Goal: Task Accomplishment & Management: Complete application form

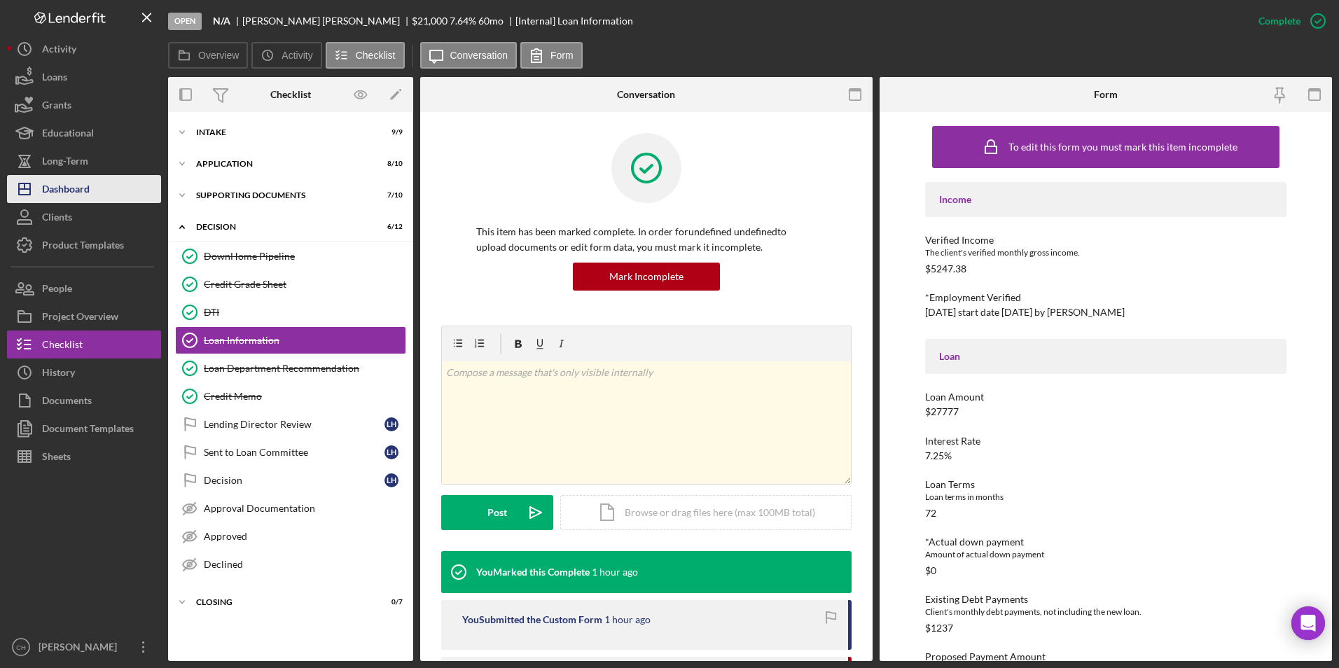
click at [72, 187] on div "Dashboard" at bounding box center [66, 191] width 48 height 32
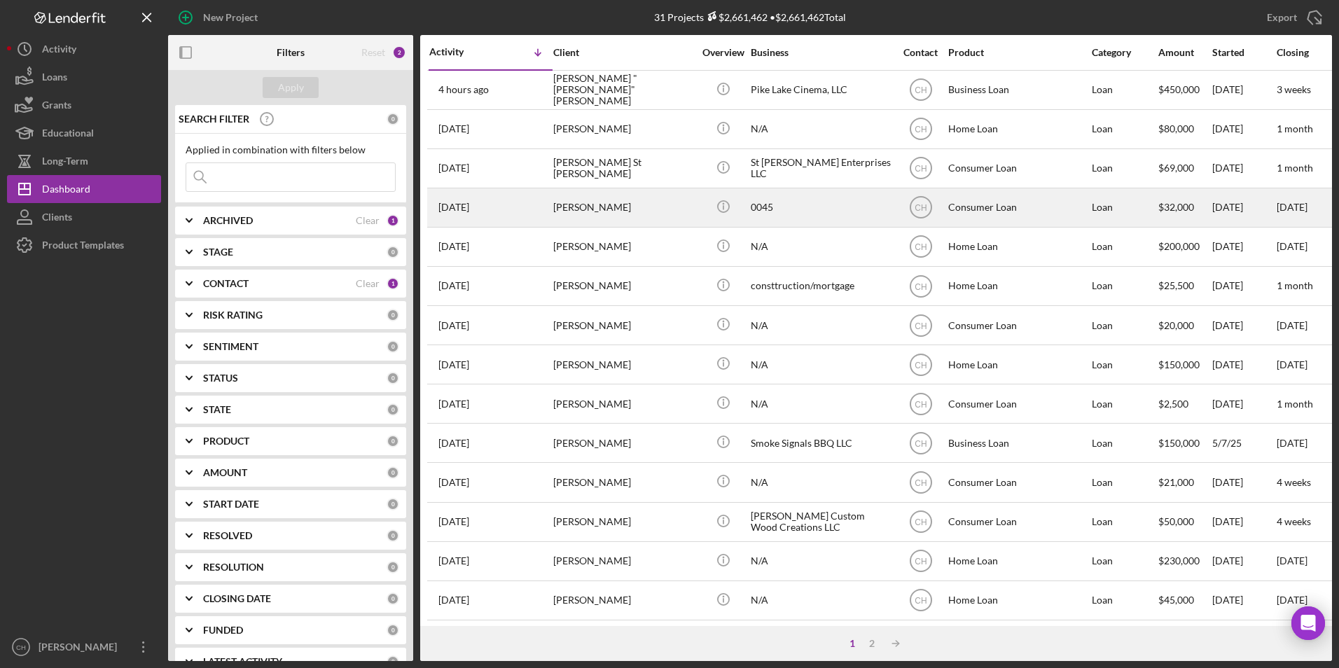
click at [595, 213] on div "[PERSON_NAME]" at bounding box center [623, 207] width 140 height 37
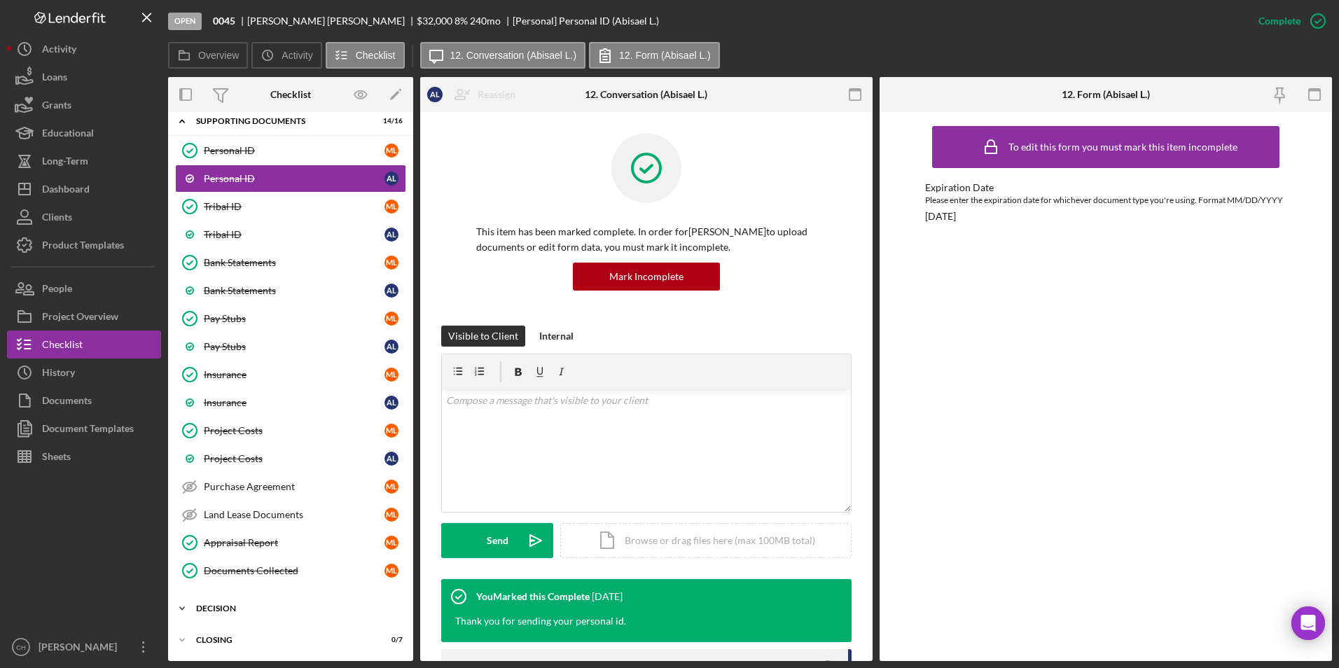
scroll to position [106, 0]
click at [236, 604] on div "Decision" at bounding box center [296, 608] width 200 height 8
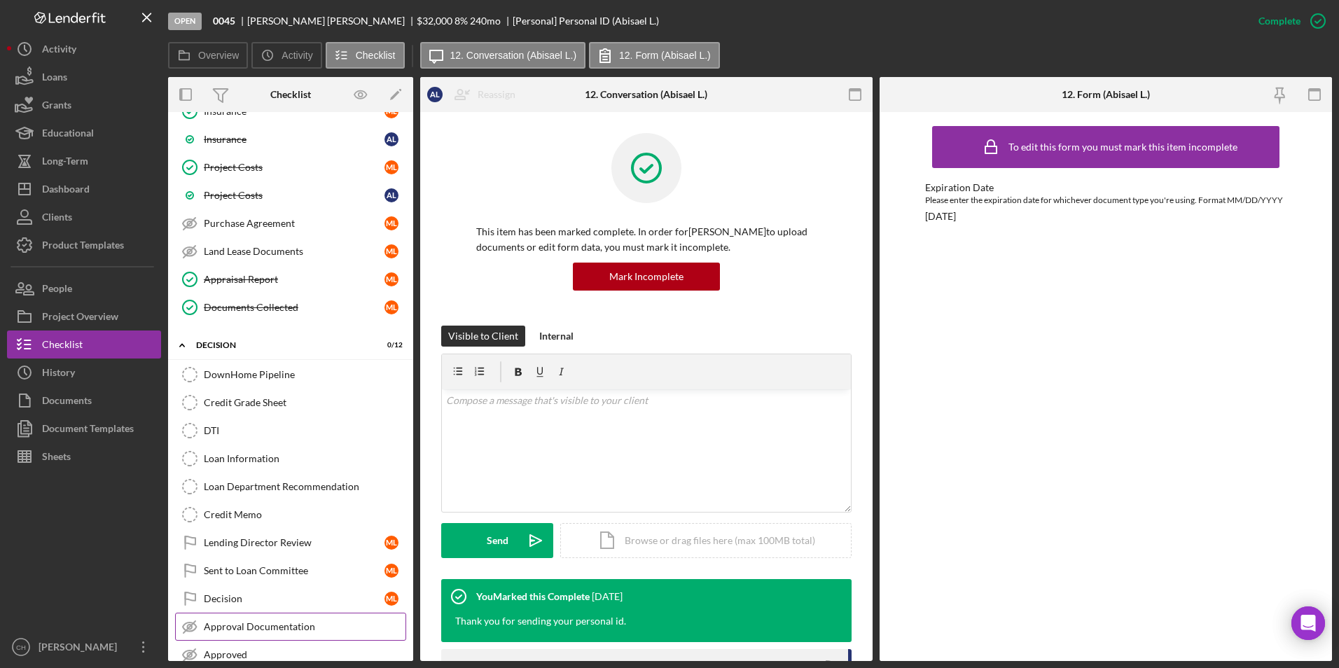
scroll to position [450, 0]
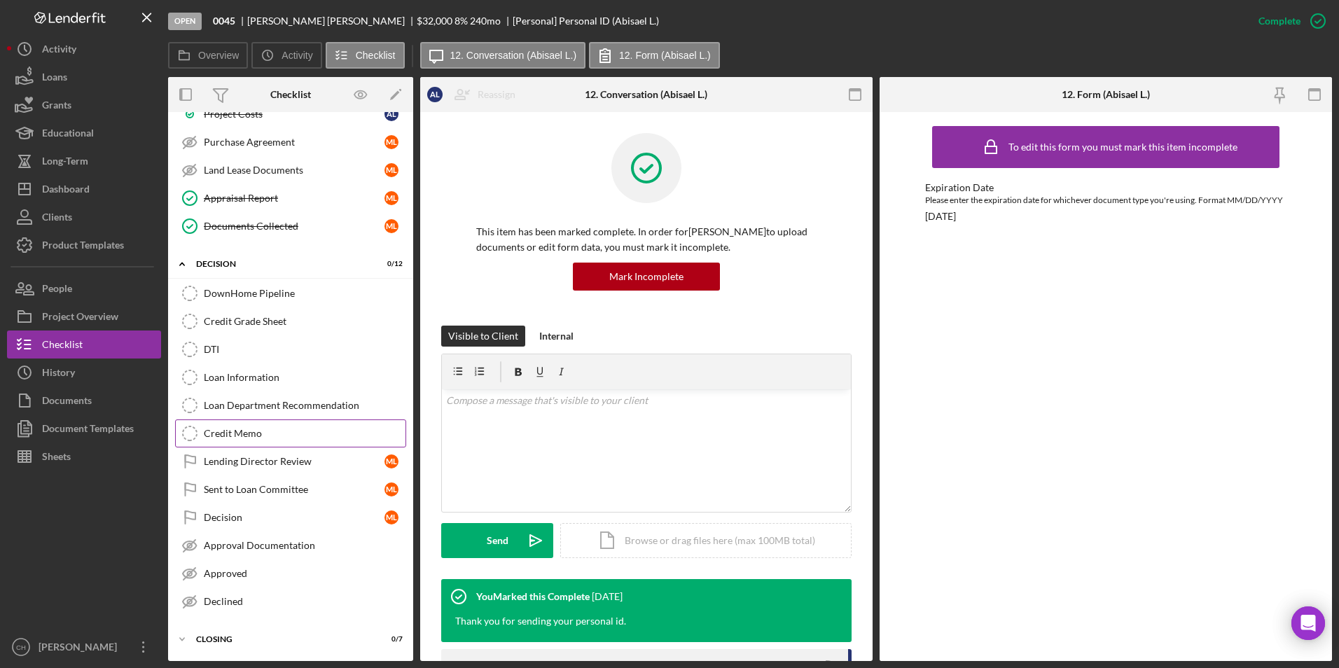
click at [224, 425] on link "Credit Memo Credit Memo" at bounding box center [290, 434] width 231 height 28
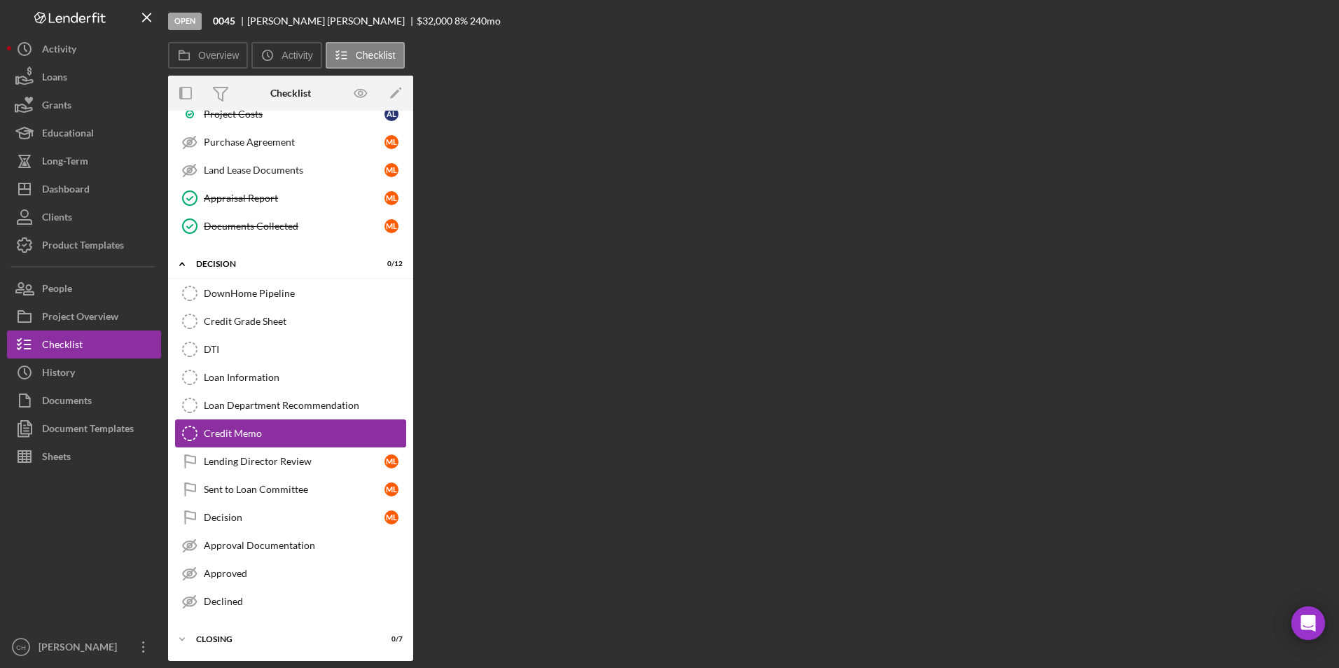
scroll to position [450, 0]
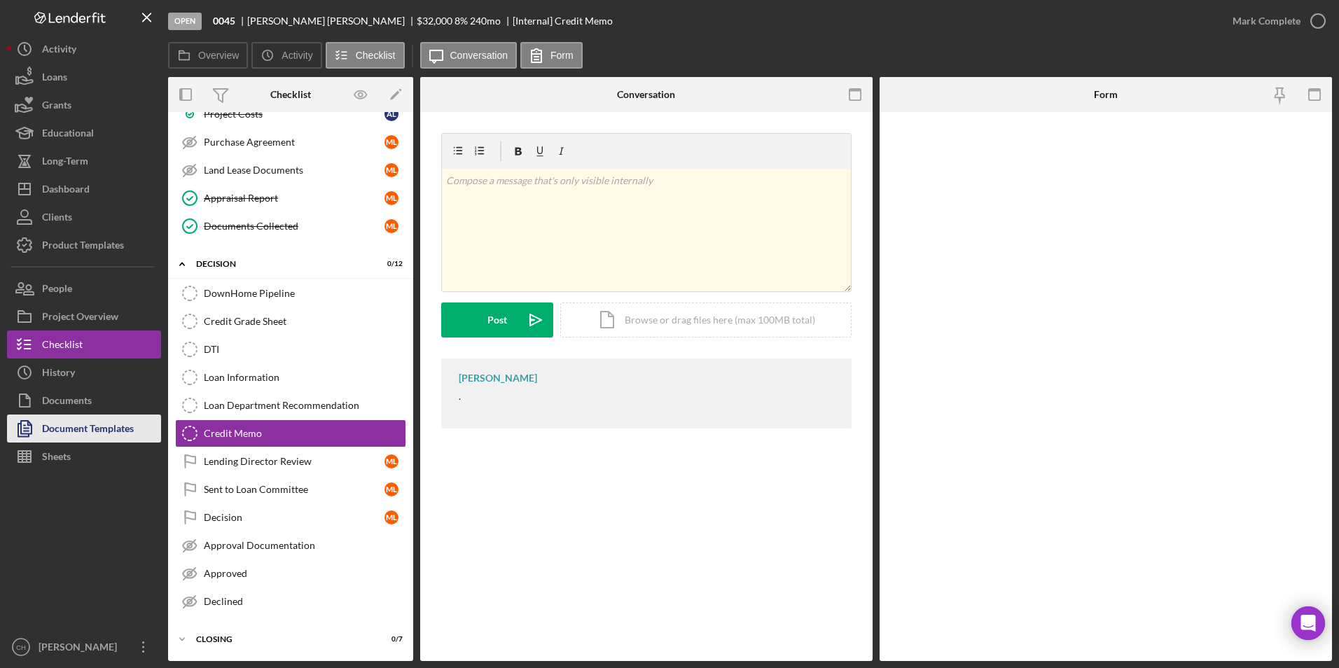
click at [77, 427] on div "Document Templates" at bounding box center [88, 431] width 92 height 32
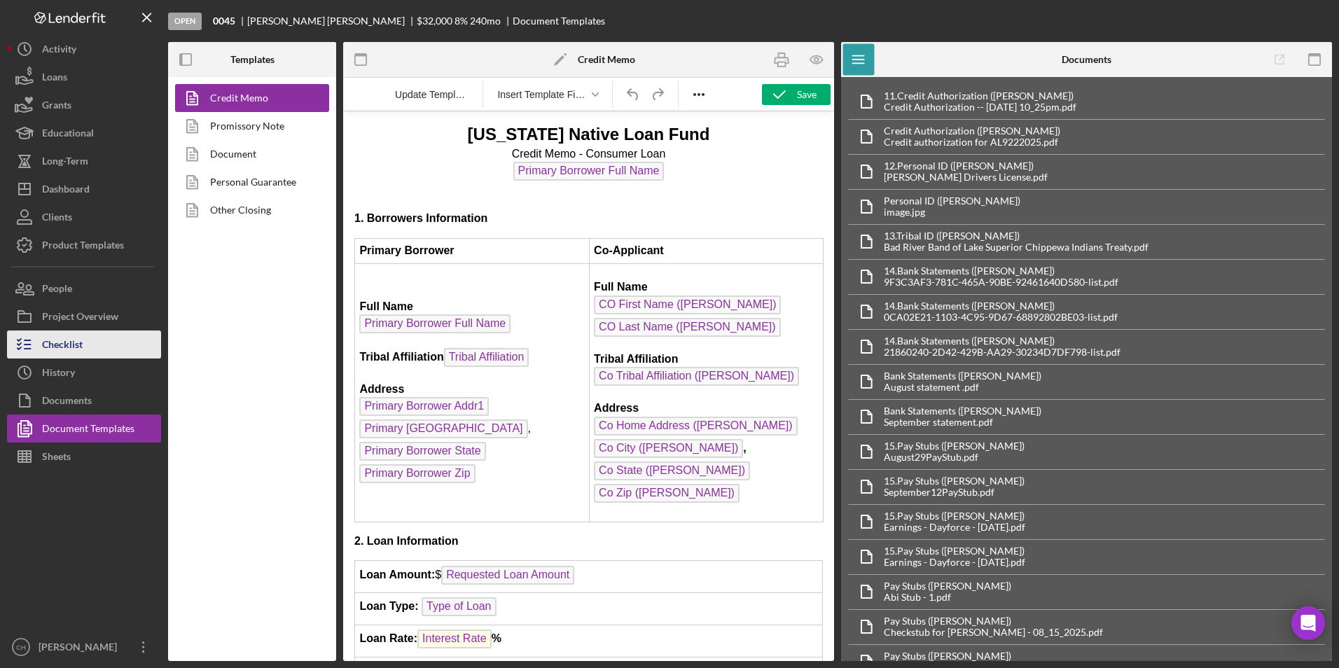
click at [75, 345] on div "Checklist" at bounding box center [62, 347] width 41 height 32
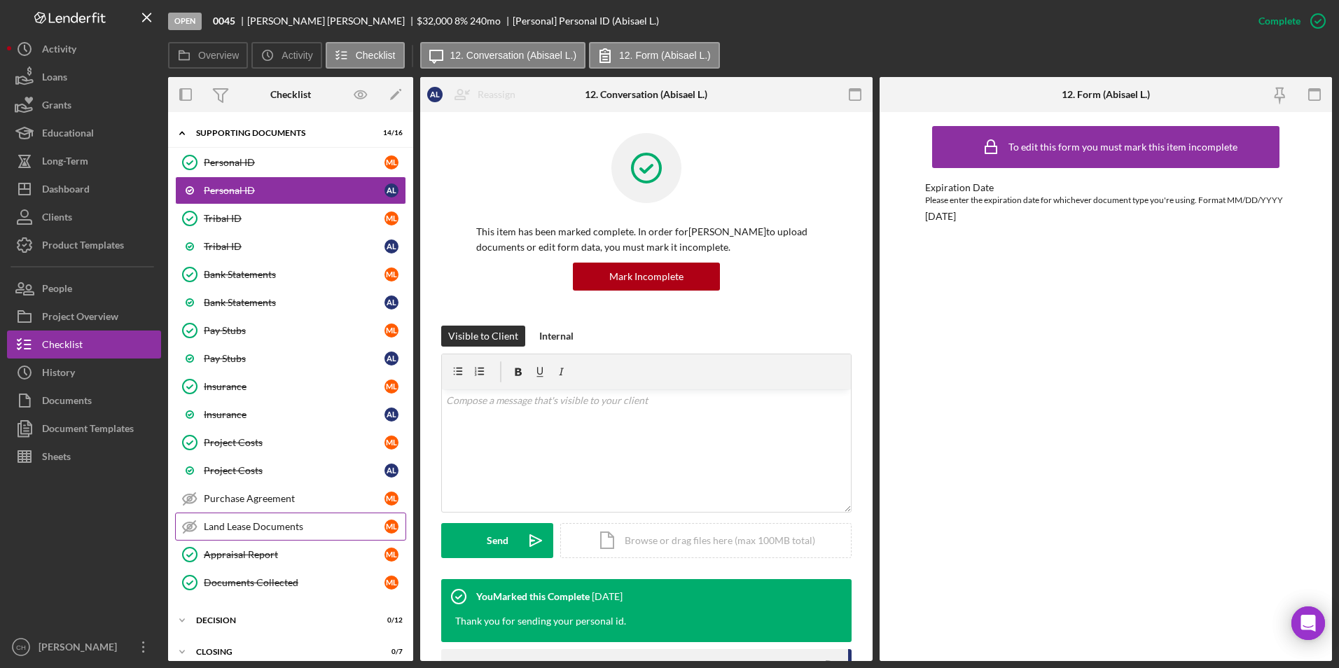
scroll to position [106, 0]
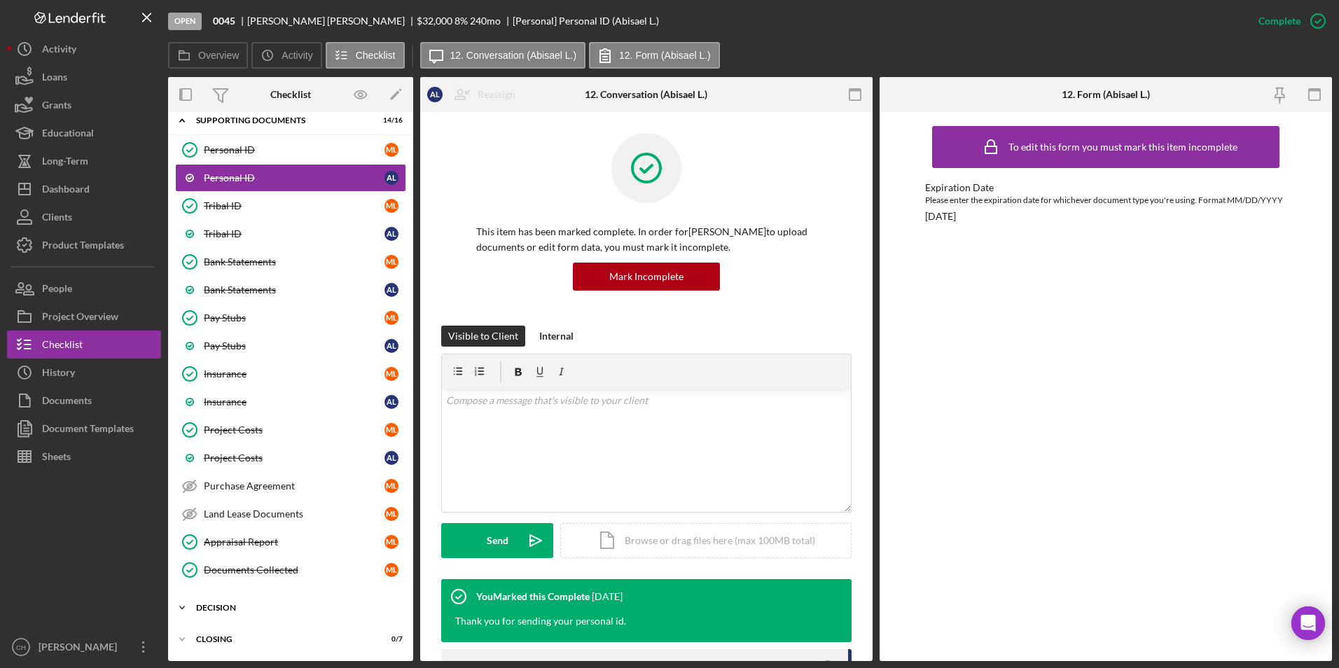
click at [207, 607] on div "Decision" at bounding box center [296, 608] width 200 height 8
click at [231, 634] on div "DownHome Pipeline" at bounding box center [305, 637] width 202 height 11
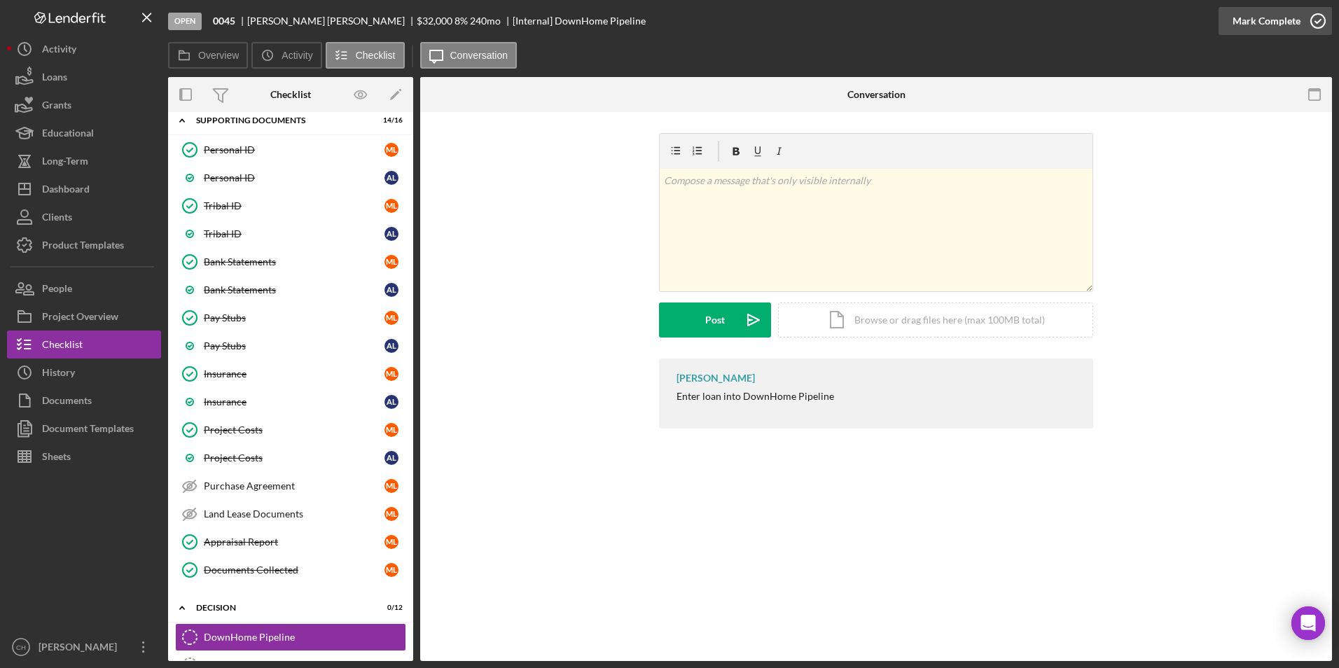
click at [1262, 16] on div "Mark Complete" at bounding box center [1267, 21] width 68 height 28
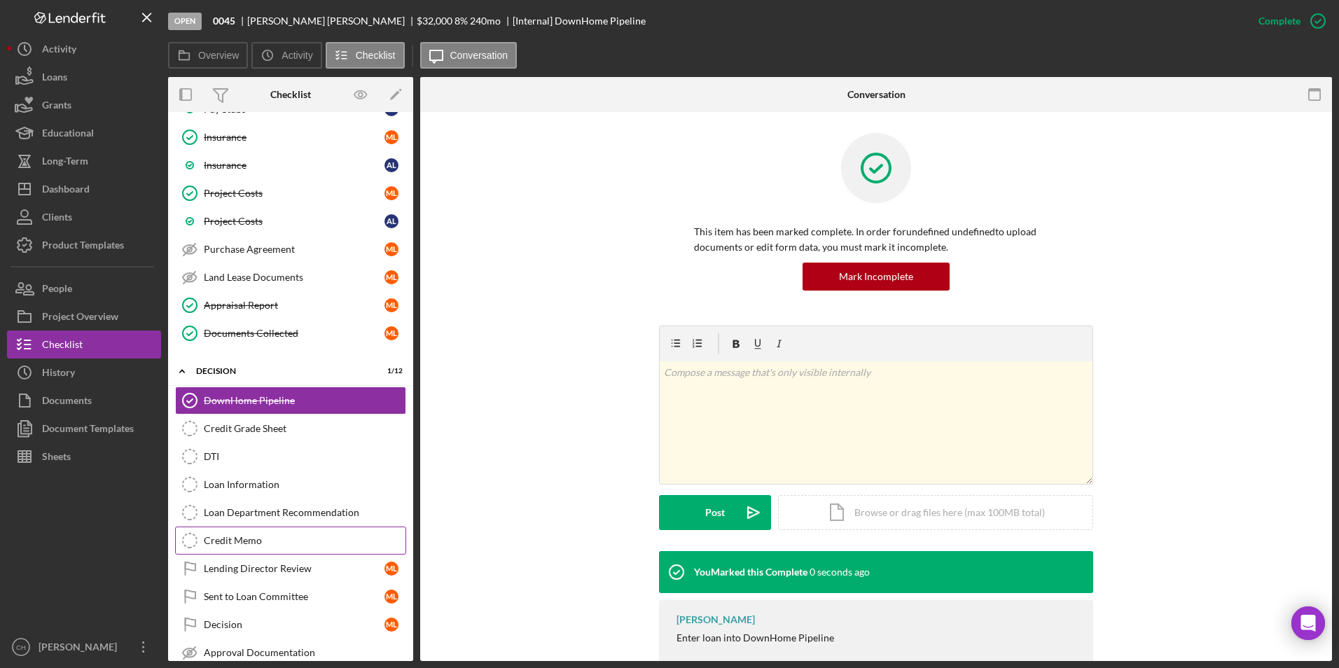
scroll to position [386, 0]
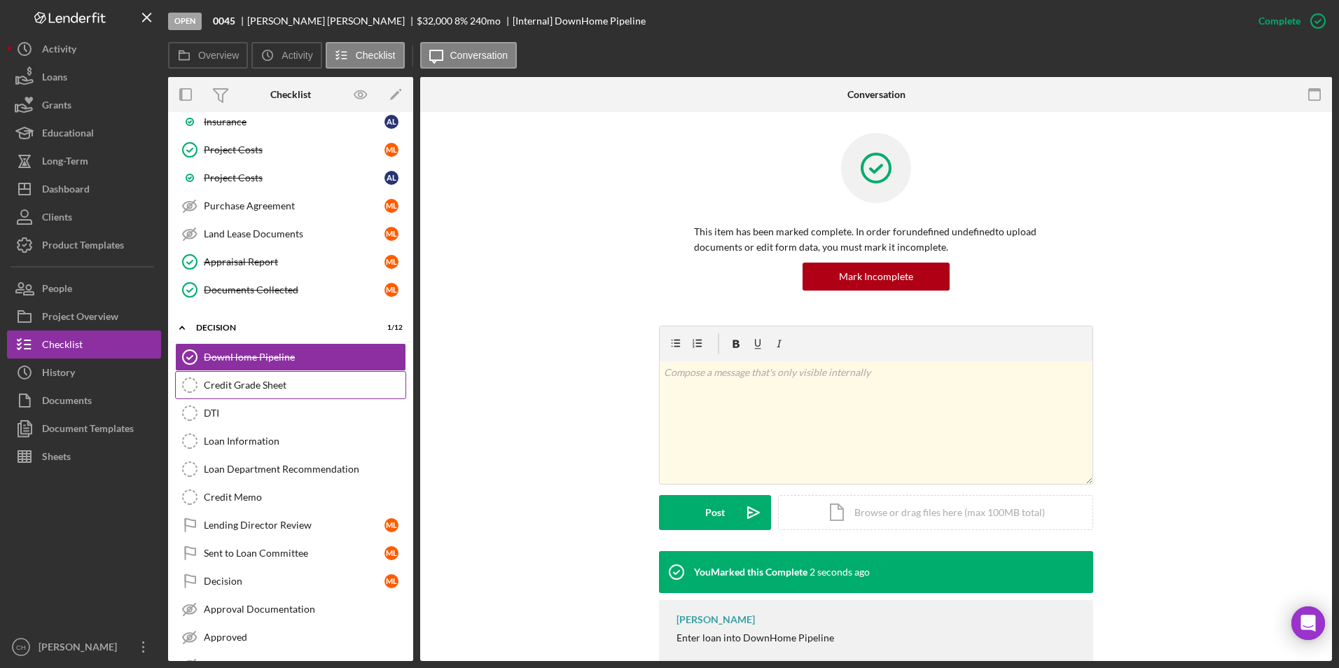
click at [239, 391] on div "Credit Grade Sheet" at bounding box center [305, 385] width 202 height 11
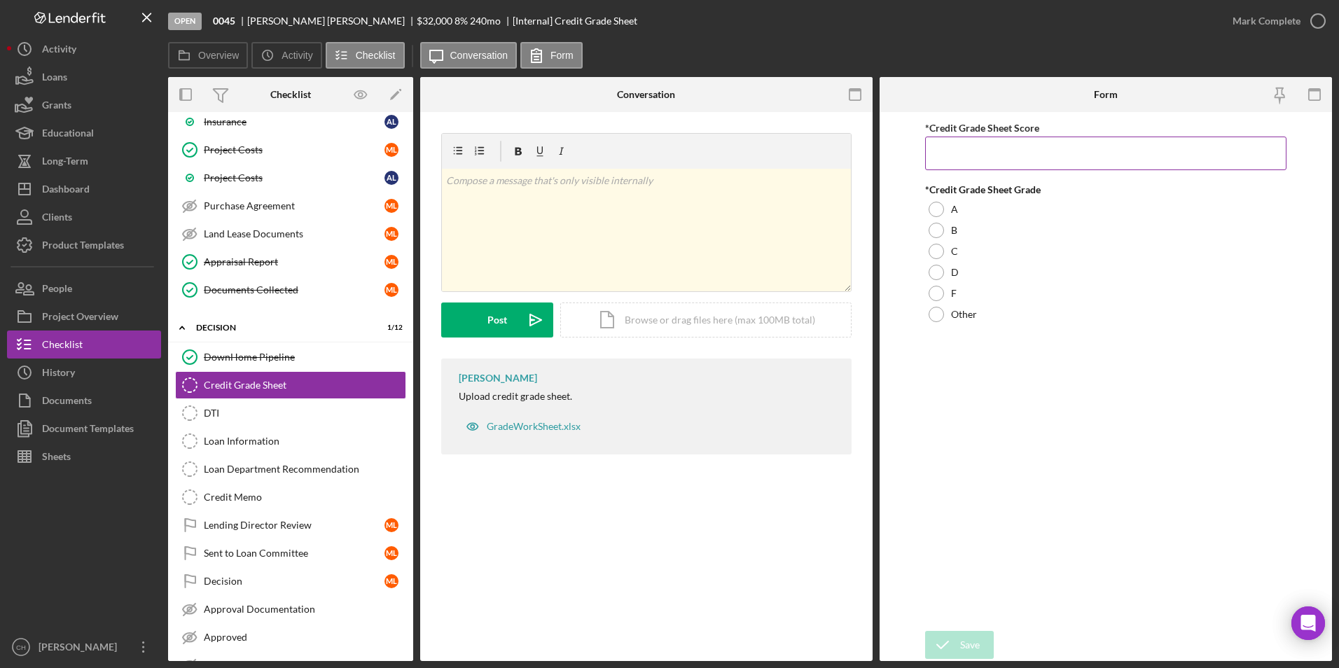
click at [955, 154] on input "*Credit Grade Sheet Score" at bounding box center [1106, 154] width 362 height 34
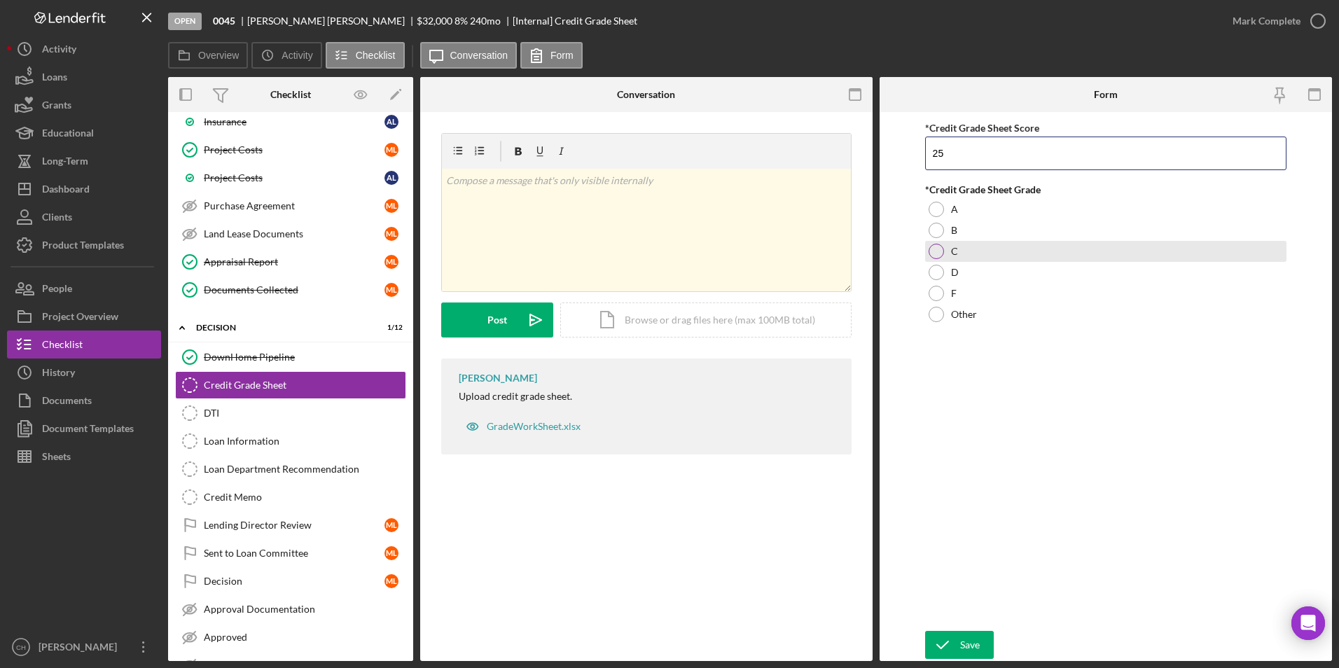
type input "25"
click at [939, 254] on div at bounding box center [936, 251] width 15 height 15
click at [969, 647] on div "Save" at bounding box center [970, 645] width 20 height 28
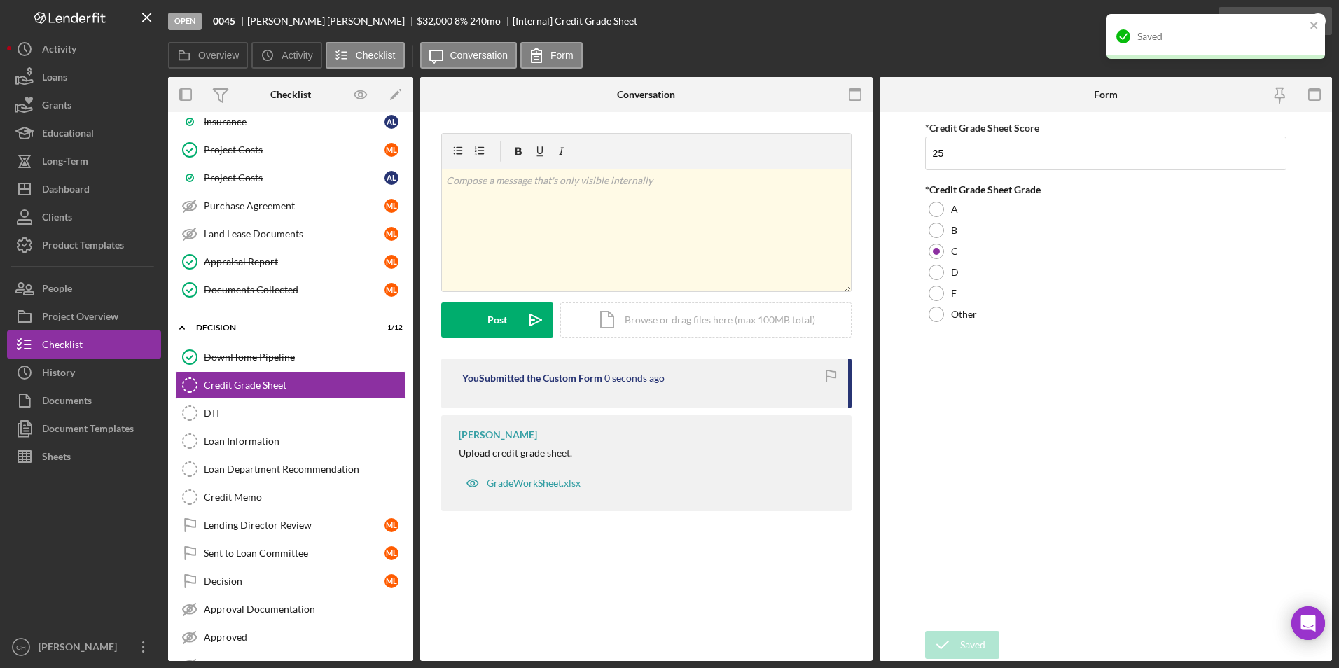
click at [1255, 24] on div "Saved" at bounding box center [1216, 36] width 219 height 45
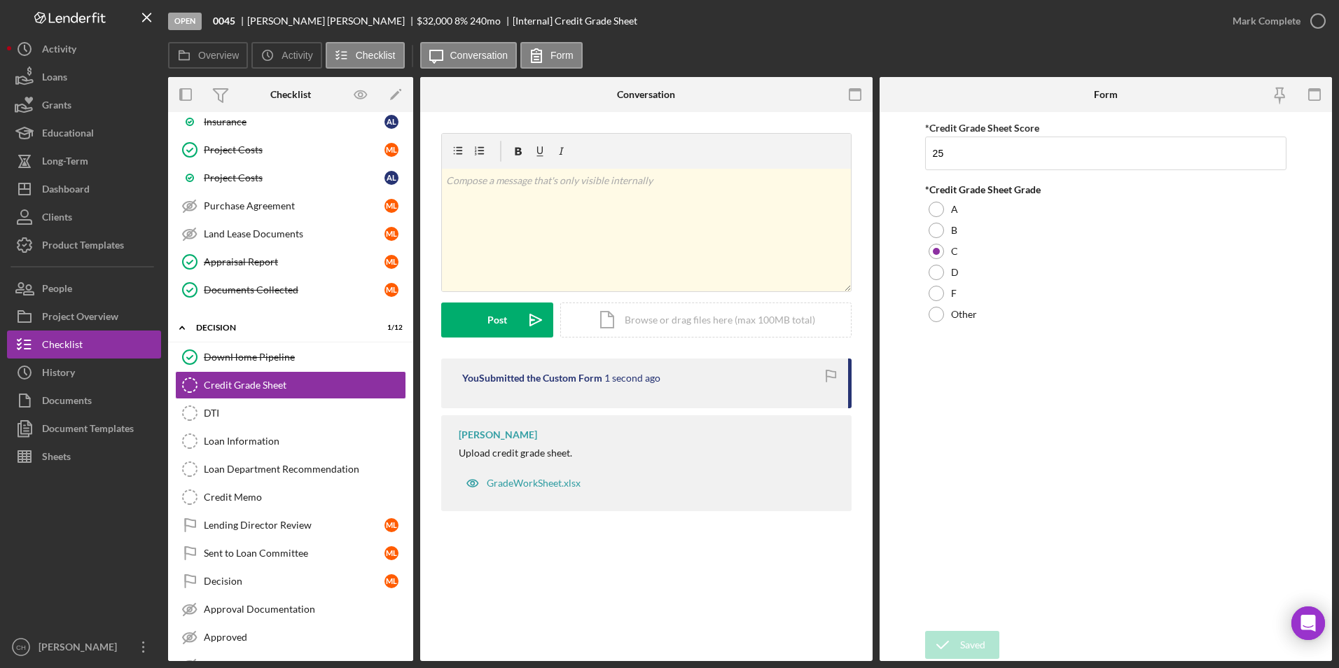
click at [1265, 17] on div "Saved" at bounding box center [1216, 14] width 224 height 6
click at [1250, 18] on div "Mark Complete" at bounding box center [1267, 21] width 68 height 28
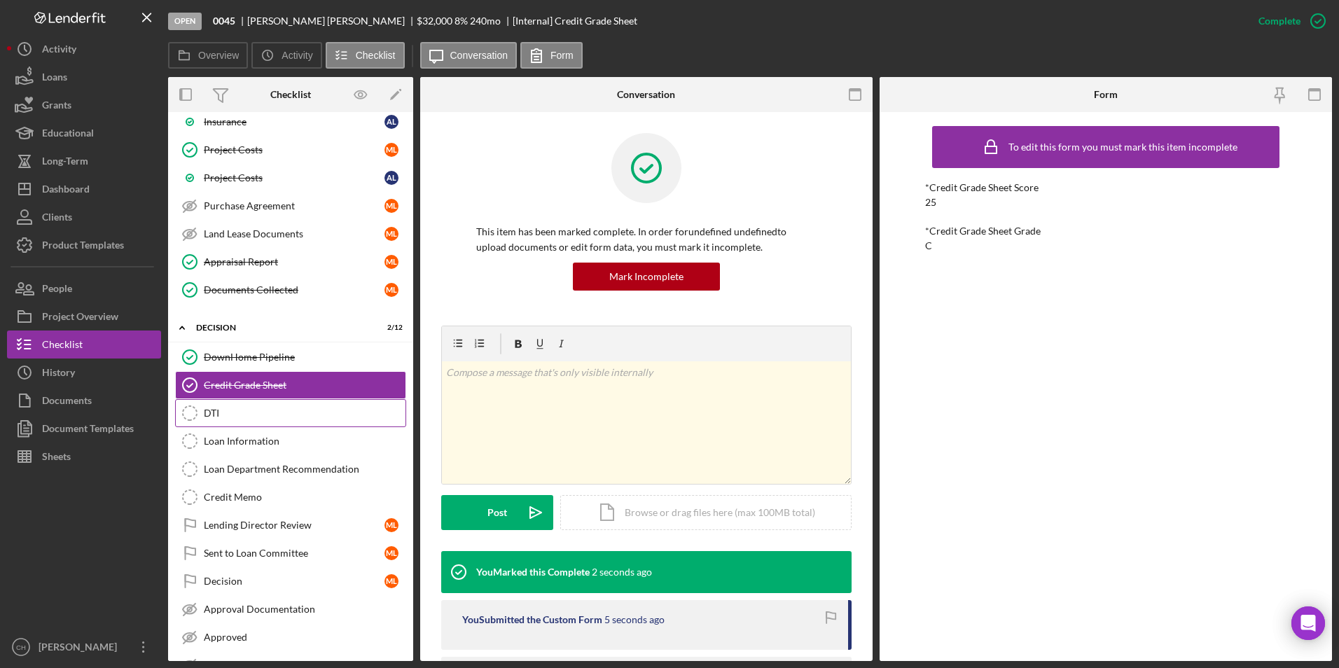
click at [218, 409] on div "DTI" at bounding box center [305, 413] width 202 height 11
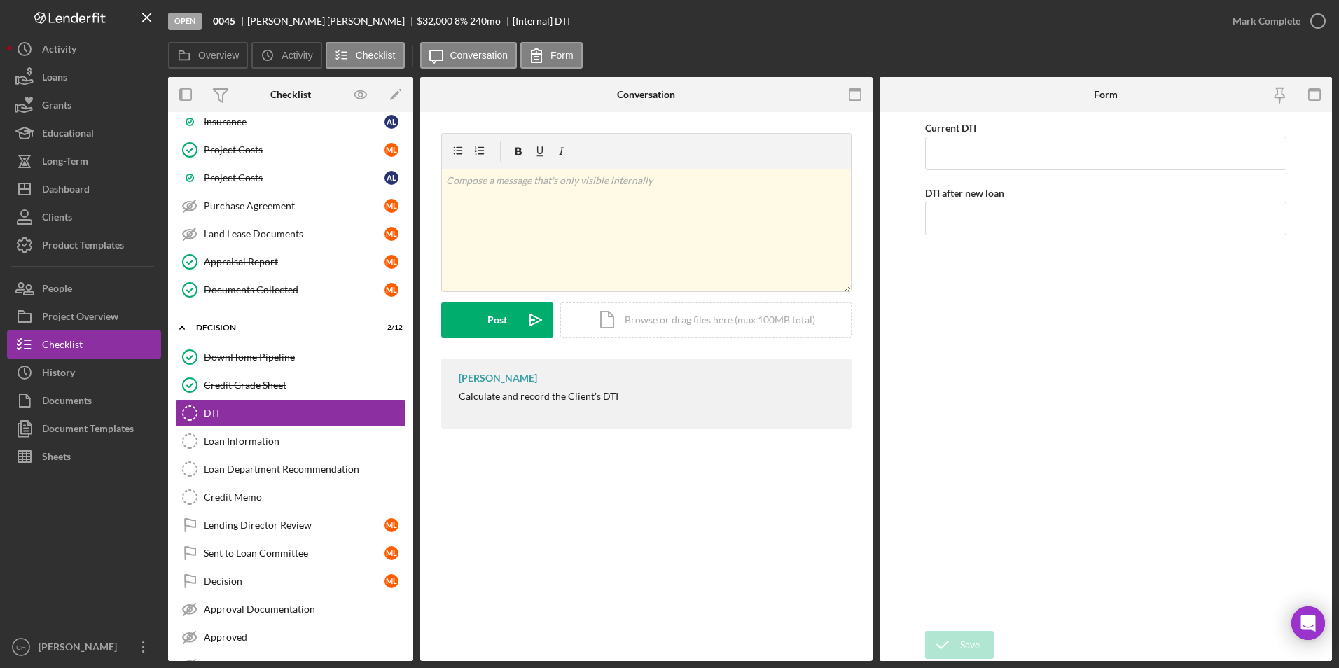
click at [956, 174] on div "Current DTI DTI after new loan" at bounding box center [1106, 371] width 362 height 505
click at [963, 156] on input "Current DTI" at bounding box center [1106, 154] width 362 height 34
type input "49.00000%"
click at [957, 219] on input "DTI after new loan" at bounding box center [1106, 219] width 362 height 34
type input "37.00000%"
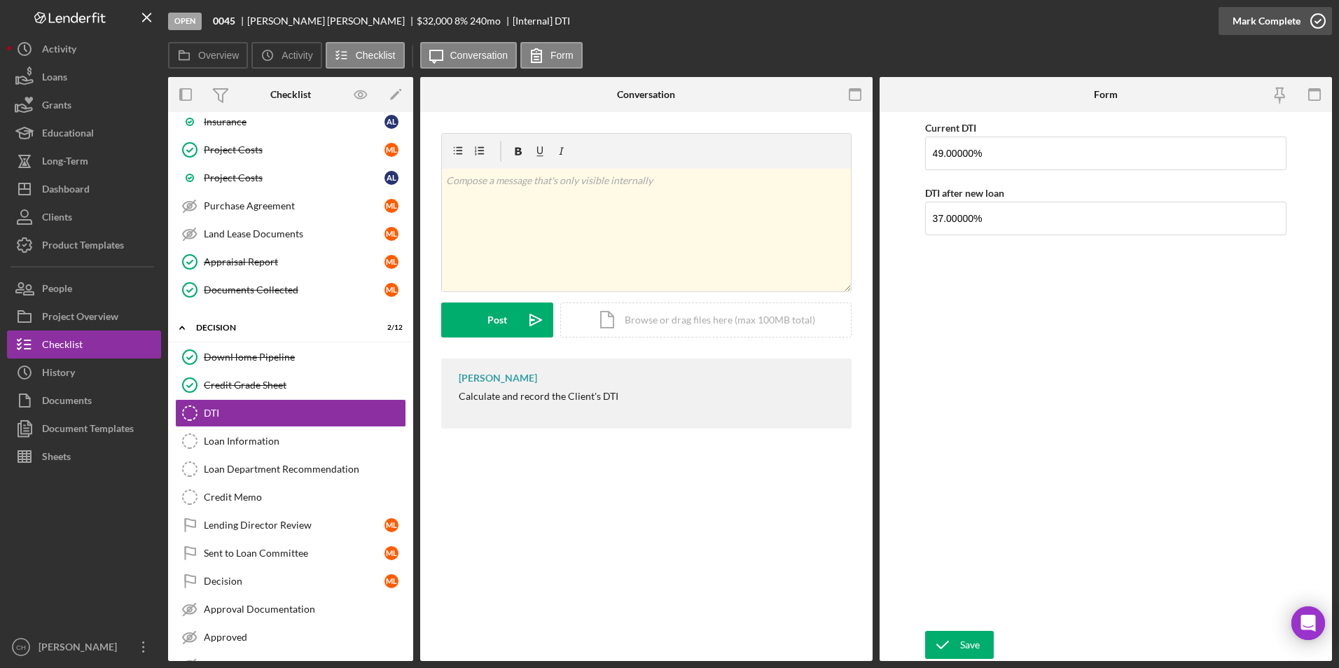
click at [1267, 29] on div "Mark Complete" at bounding box center [1267, 21] width 68 height 28
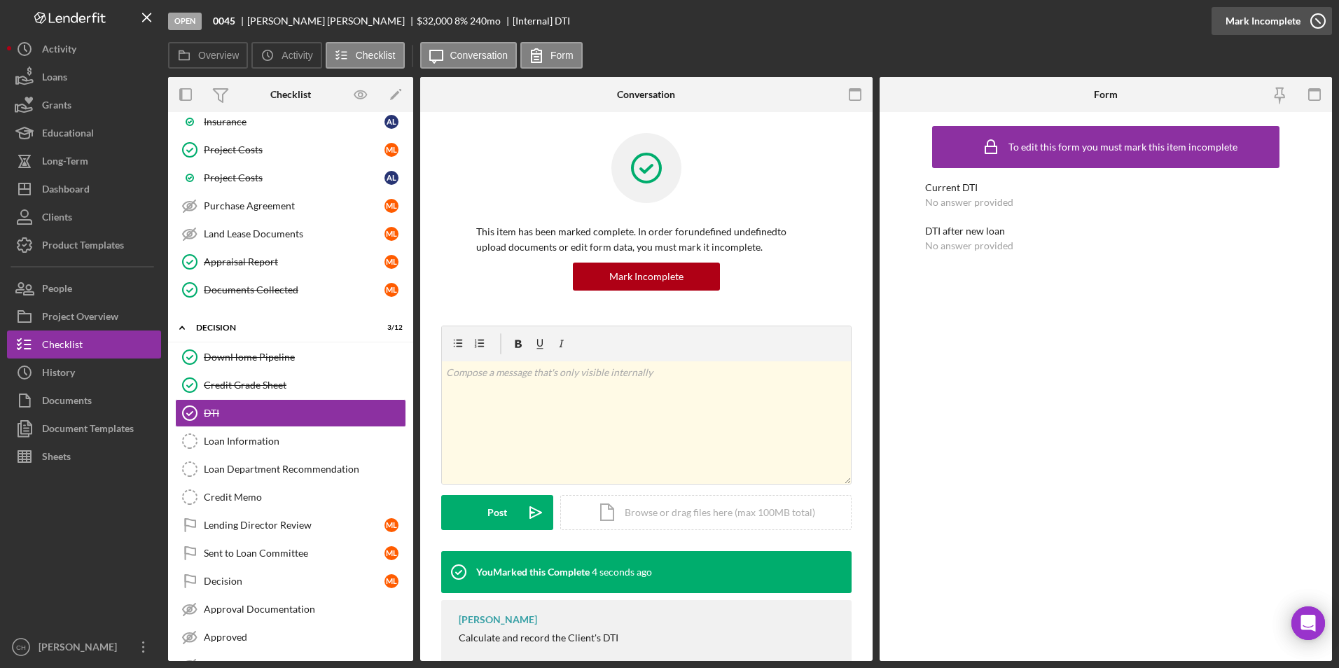
click at [1278, 21] on div "Mark Incomplete" at bounding box center [1263, 21] width 75 height 28
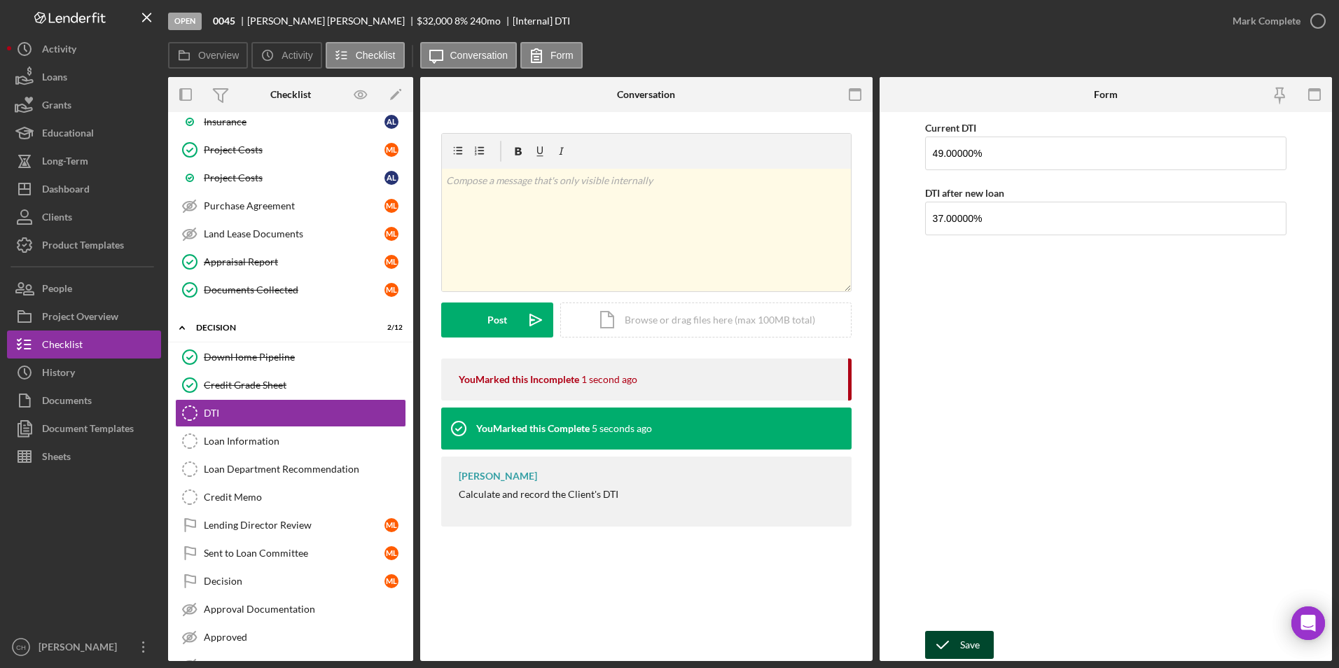
click at [960, 649] on div "Save" at bounding box center [970, 645] width 20 height 28
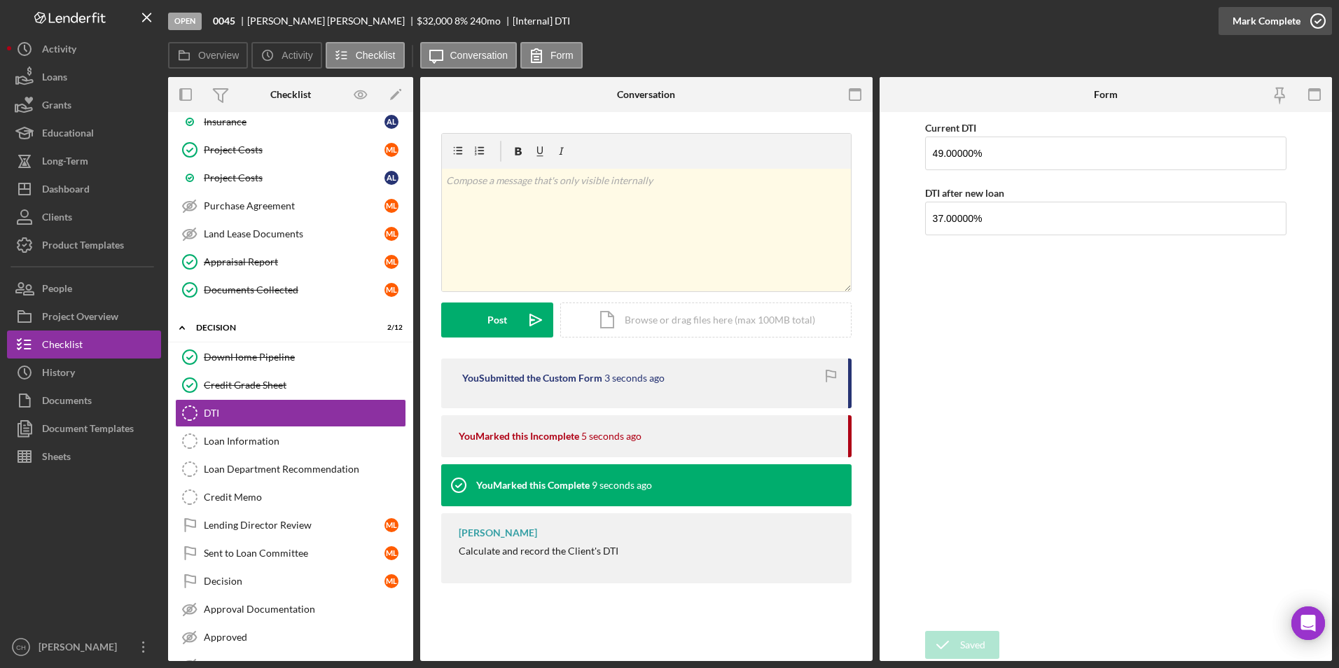
click at [1289, 23] on div "Mark Complete" at bounding box center [1267, 21] width 68 height 28
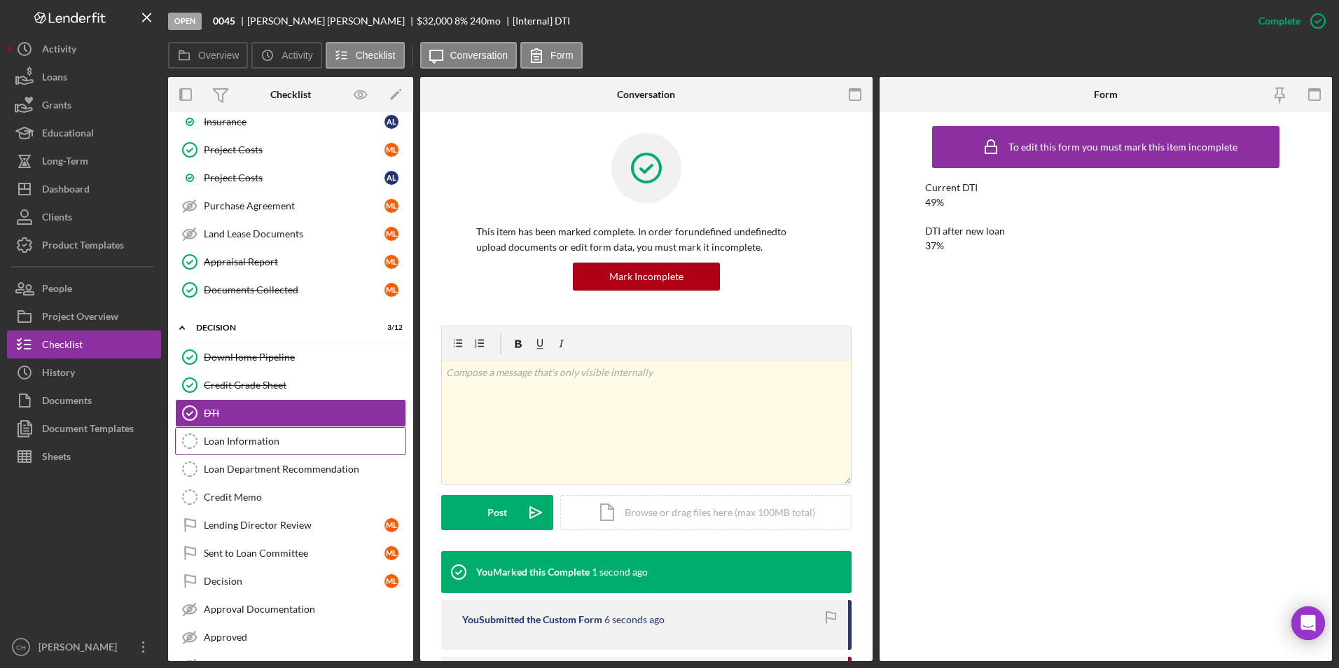
click at [234, 440] on div "Loan Information" at bounding box center [305, 441] width 202 height 11
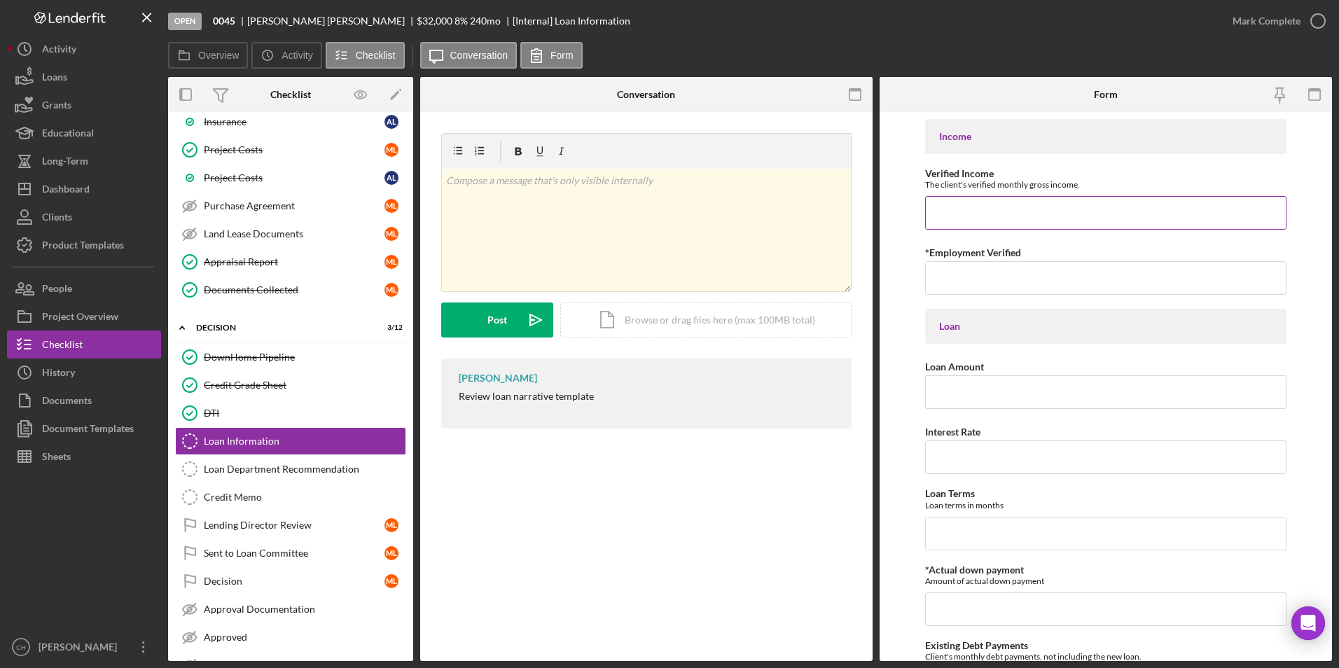
click at [955, 207] on input "Verified Income" at bounding box center [1106, 213] width 362 height 34
type input "$9"
type input "$9,473.60"
click at [955, 281] on input "*Employment Verified" at bounding box center [1106, 278] width 362 height 34
type input "[DATE], [PERSON_NAME] started [DATE], Absael started [DATE]"
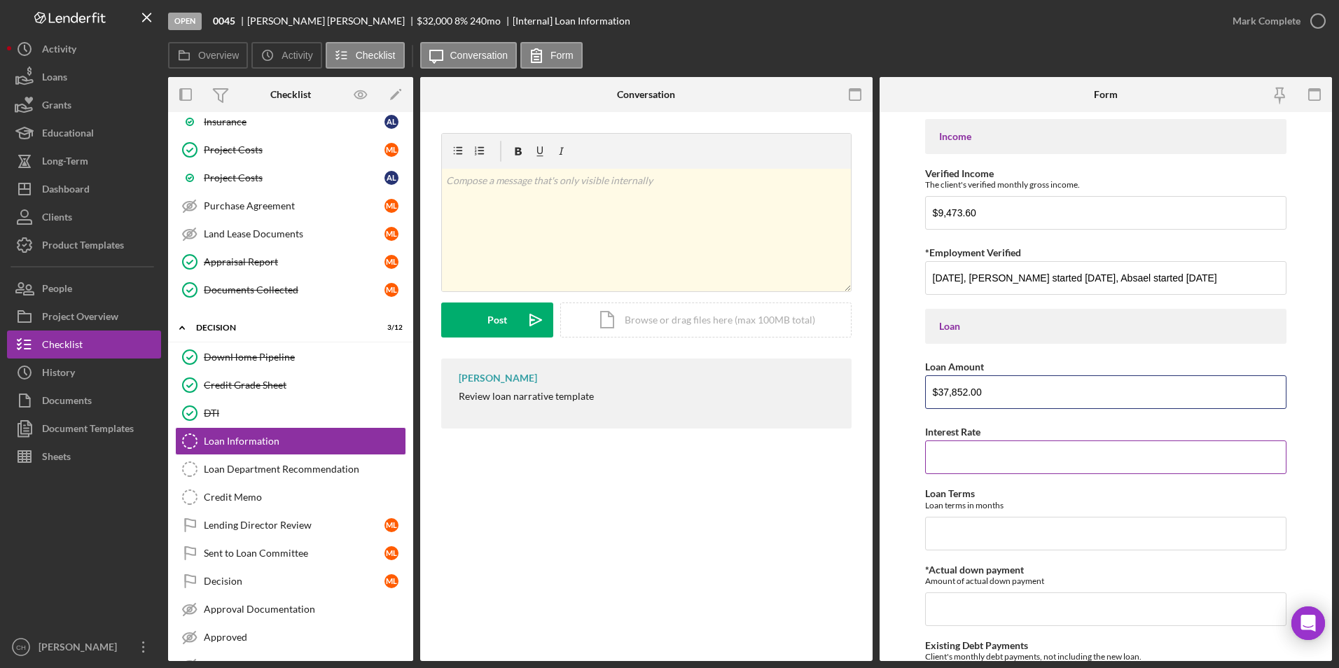
type input "$37,852.00"
click at [953, 456] on input "Interest Rate" at bounding box center [1106, 458] width 362 height 34
type input "9.00000%"
click at [967, 542] on input "Loan Terms" at bounding box center [1106, 534] width 362 height 34
click at [973, 540] on input "15" at bounding box center [1106, 534] width 362 height 34
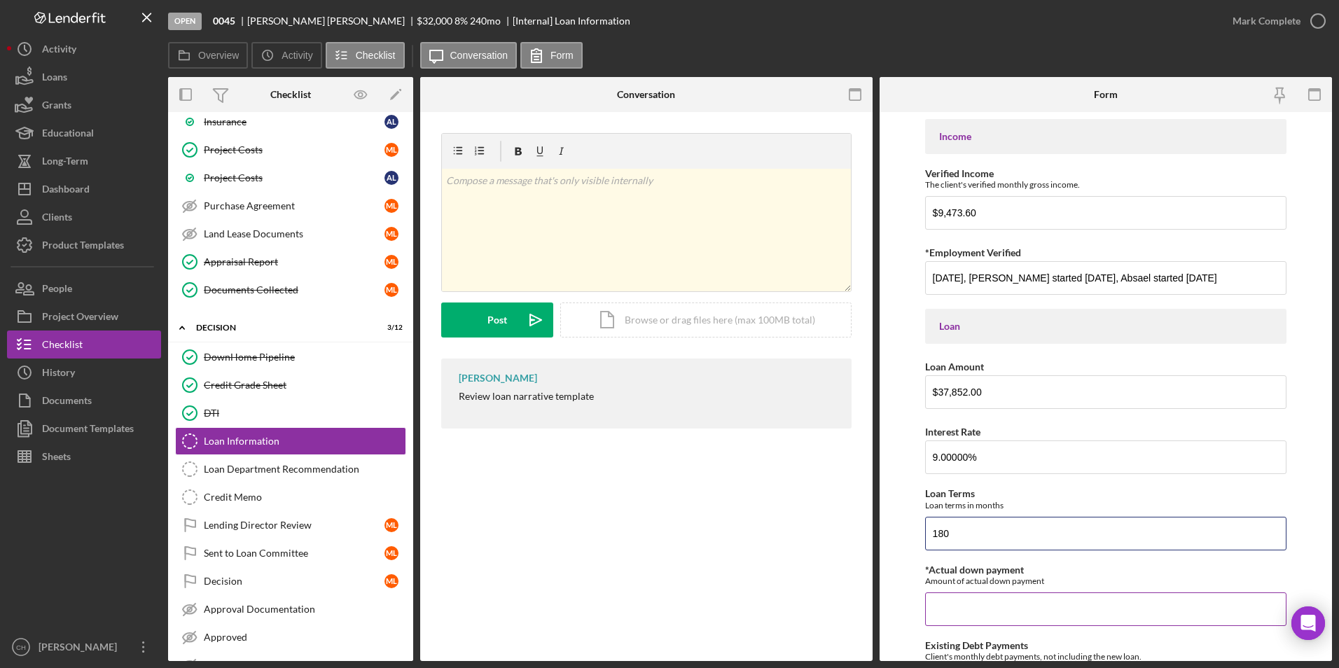
type input "180"
click at [965, 594] on input "*Actual down payment" at bounding box center [1106, 610] width 362 height 34
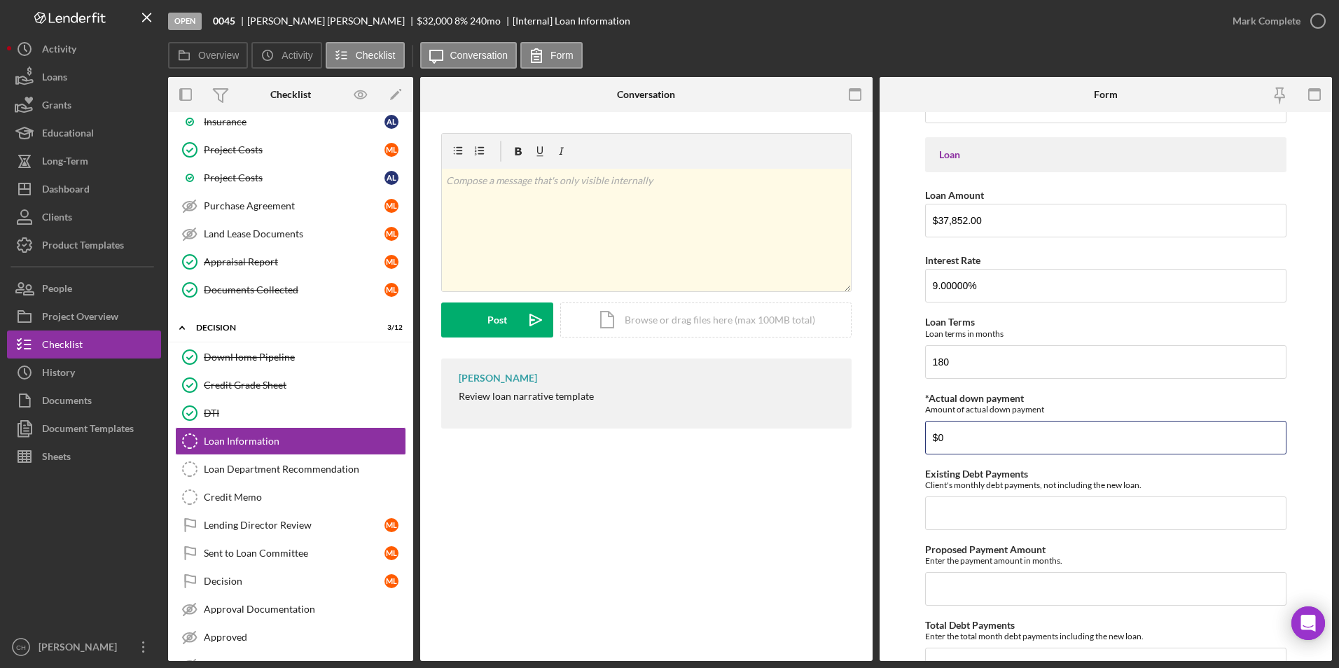
scroll to position [280, 0]
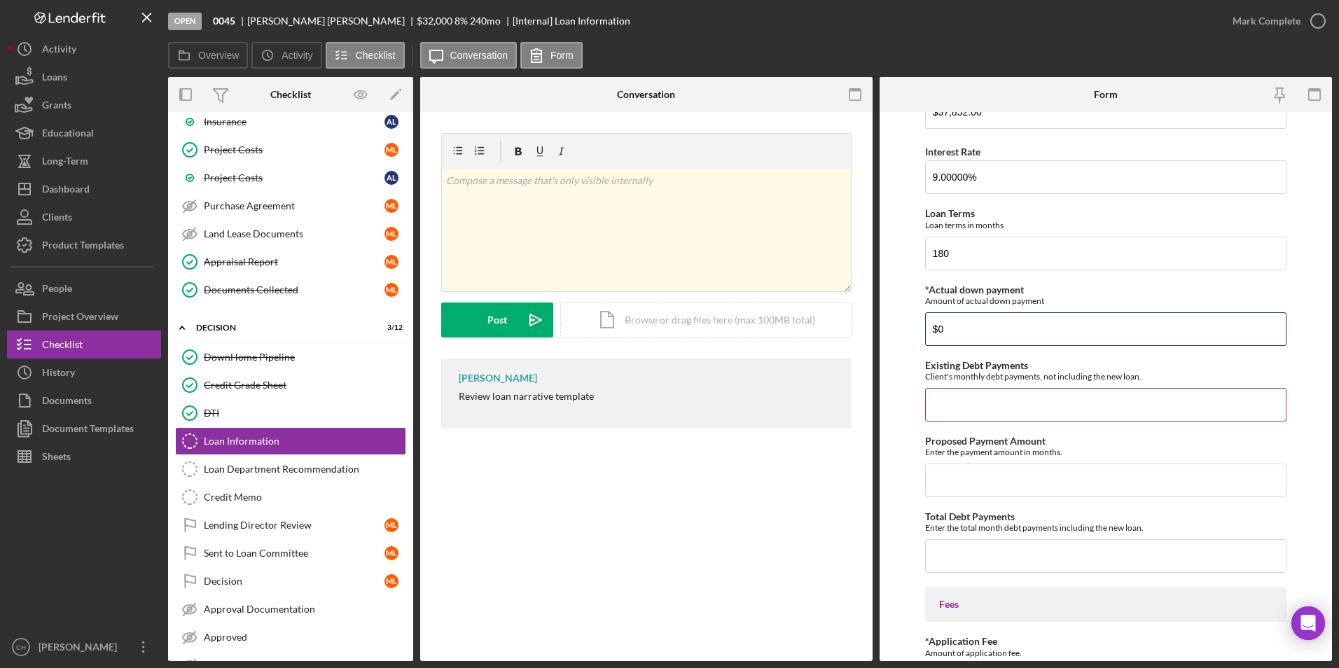
type input "$0"
click at [961, 399] on input "Existing Debt Payments" at bounding box center [1106, 405] width 362 height 34
type input "$4,591"
click at [939, 490] on input "Proposed Payment Amount" at bounding box center [1106, 481] width 362 height 34
type input "$395.44"
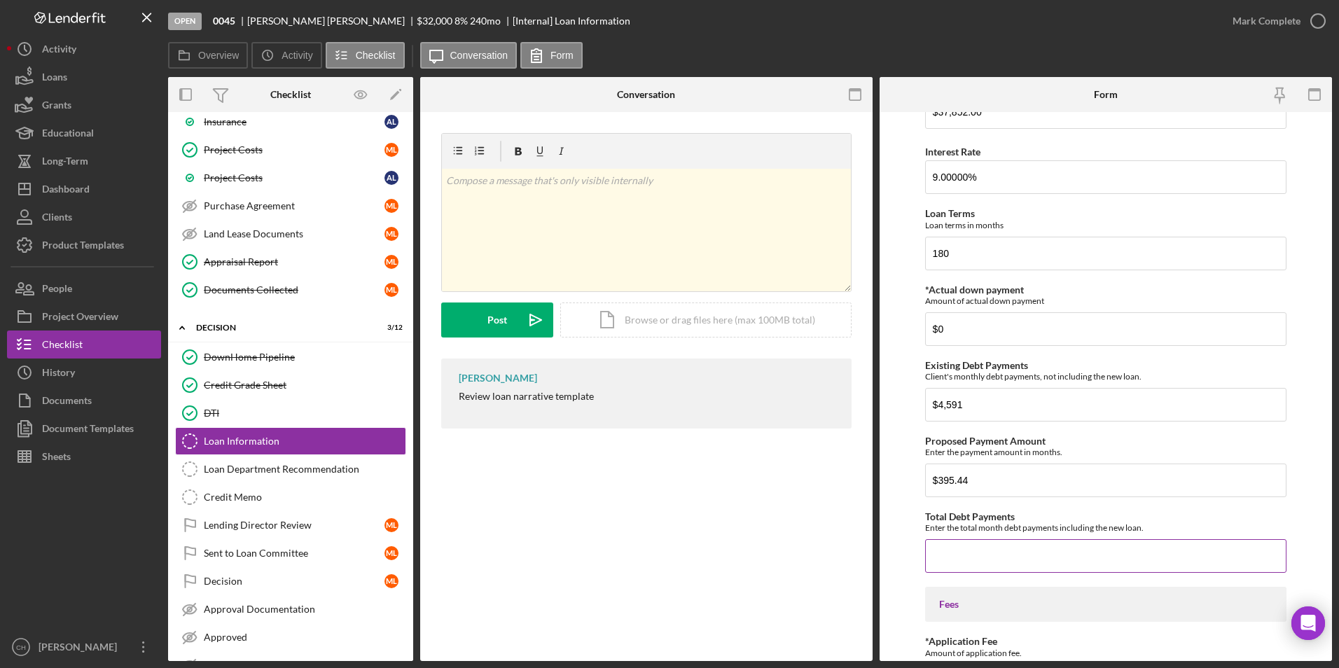
click at [933, 555] on input "Total Debt Payments" at bounding box center [1106, 556] width 362 height 34
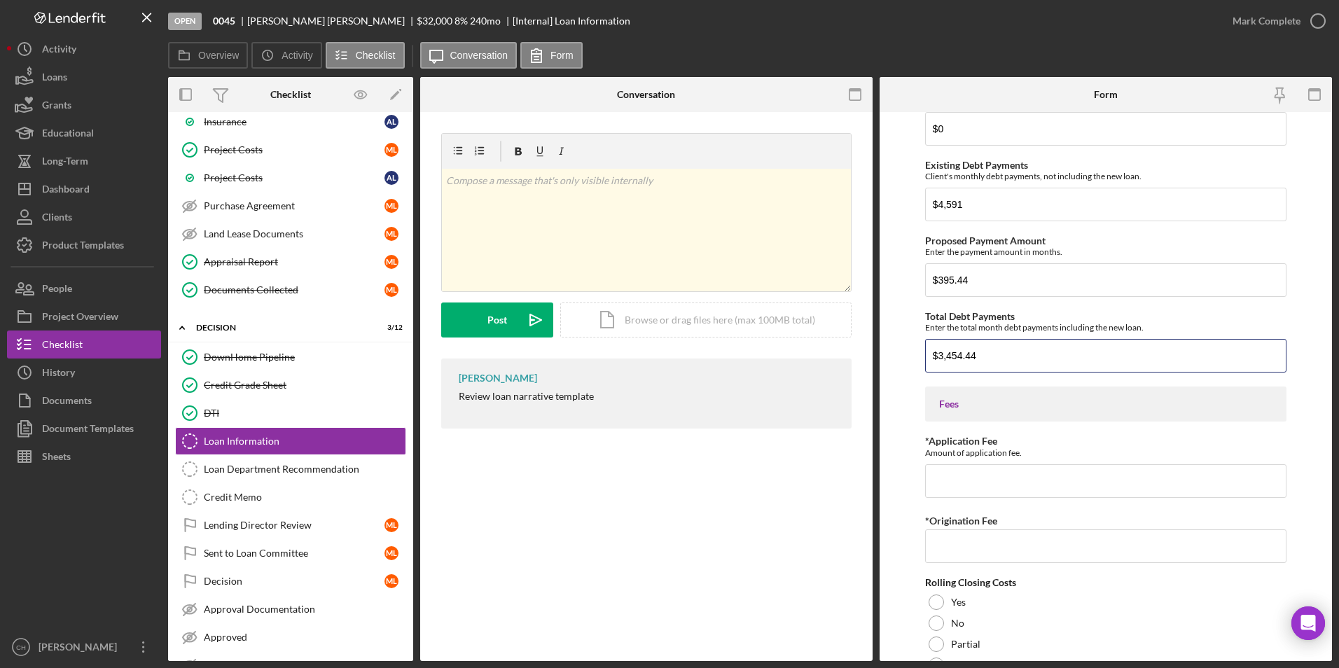
scroll to position [700, 0]
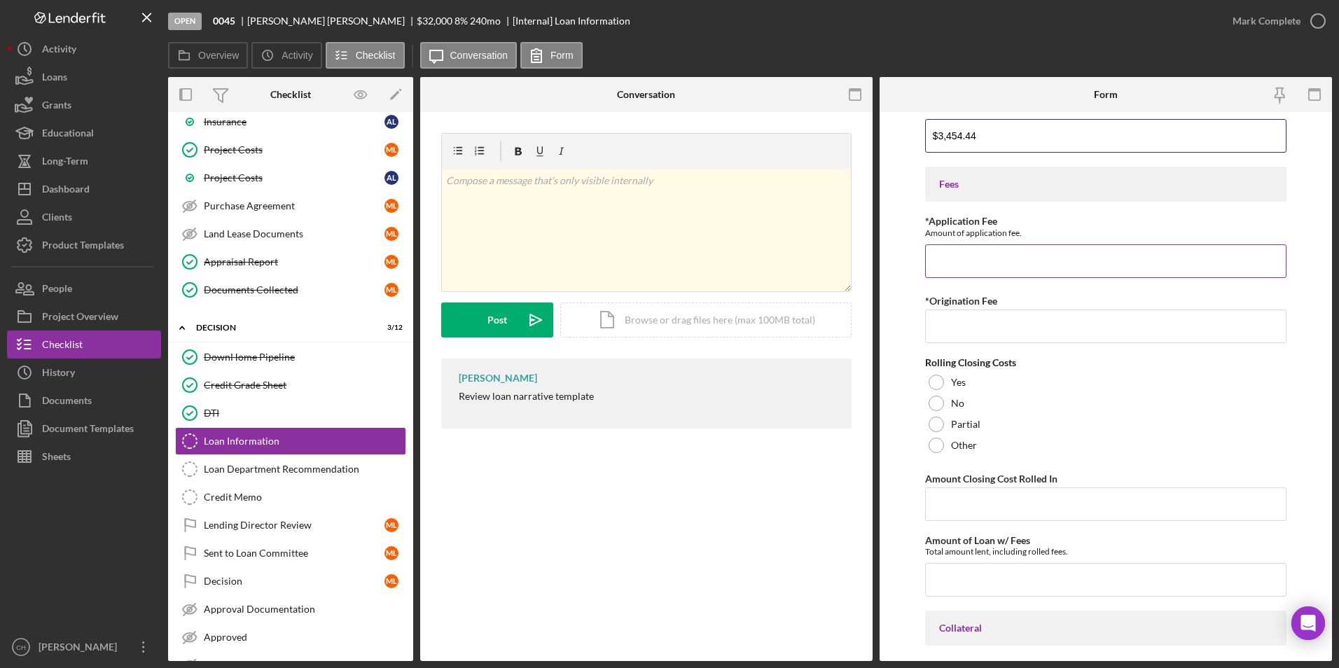
type input "$3,454.44"
click at [964, 268] on input "*Application Fee" at bounding box center [1106, 261] width 362 height 34
type input "$50"
click at [943, 324] on input "*Origination Fee" at bounding box center [1106, 327] width 362 height 34
type input "$1,135.56"
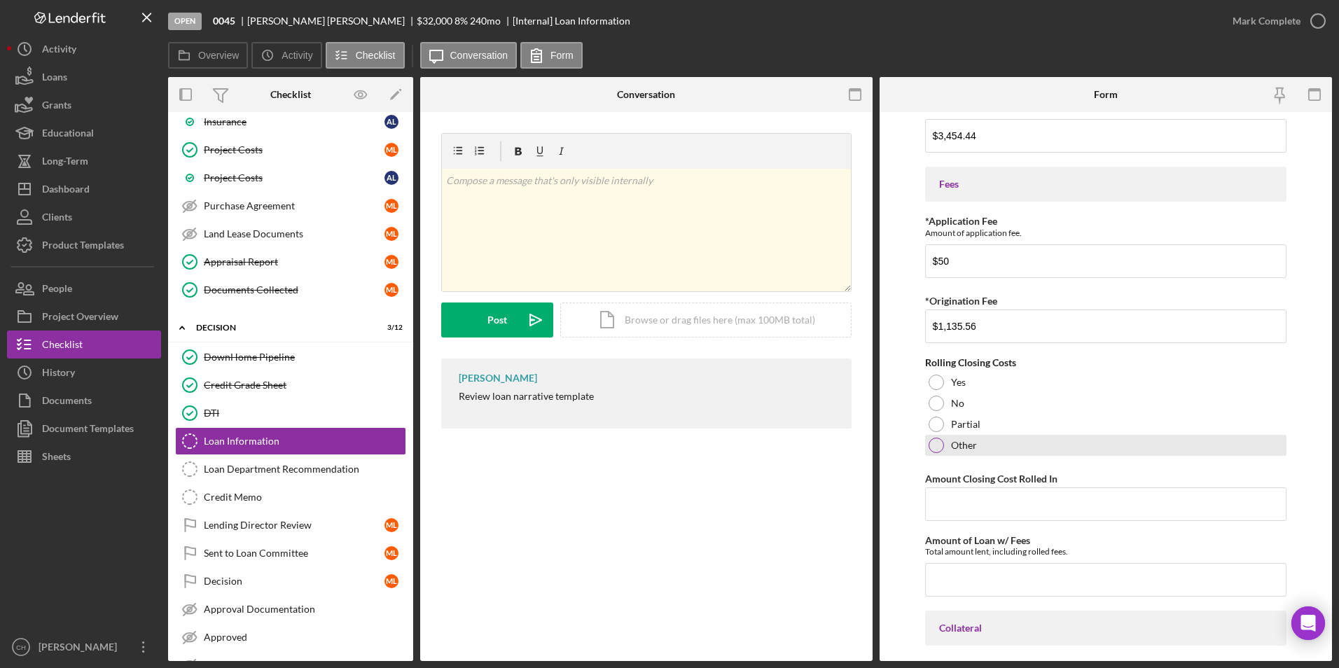
drag, startPoint x: 940, startPoint y: 382, endPoint x: 943, endPoint y: 455, distance: 72.9
click at [940, 383] on div at bounding box center [936, 382] width 15 height 15
drag, startPoint x: 948, startPoint y: 507, endPoint x: 960, endPoint y: 507, distance: 11.9
click at [948, 507] on input "Amount Closing Cost Rolled In" at bounding box center [1106, 504] width 362 height 34
type input "$1,135.56"
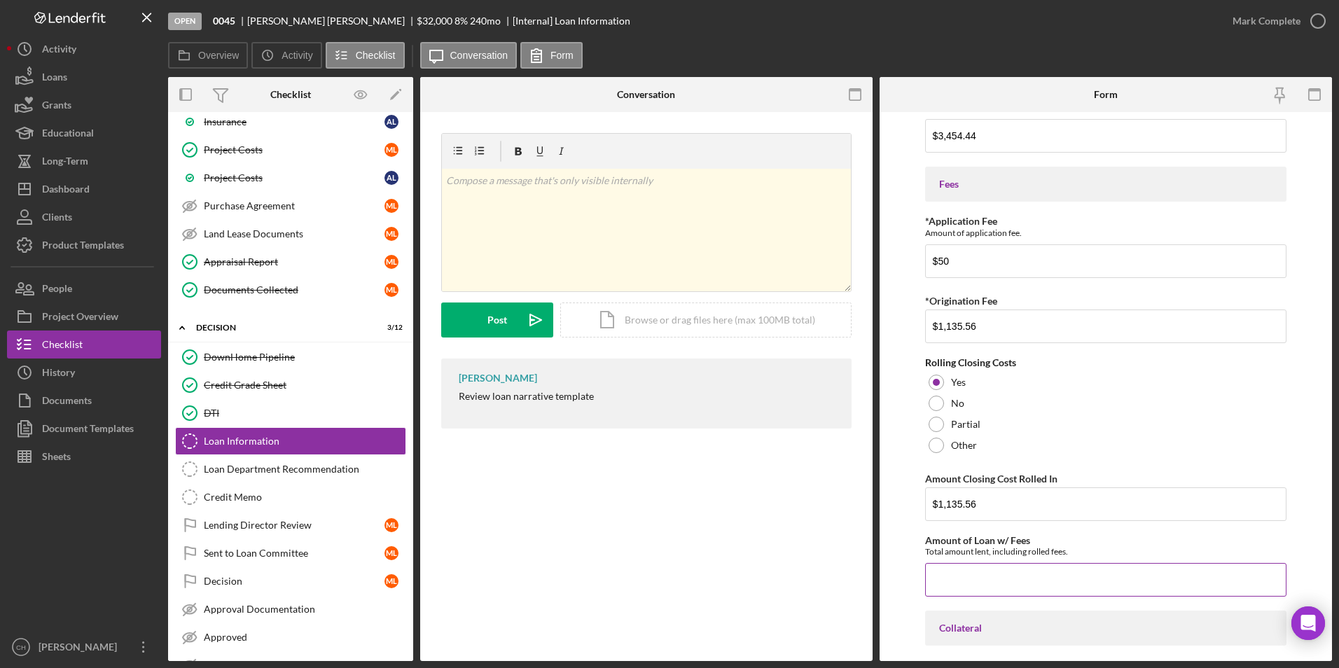
click at [983, 577] on input "Amount of Loan w/ Fees" at bounding box center [1106, 580] width 362 height 34
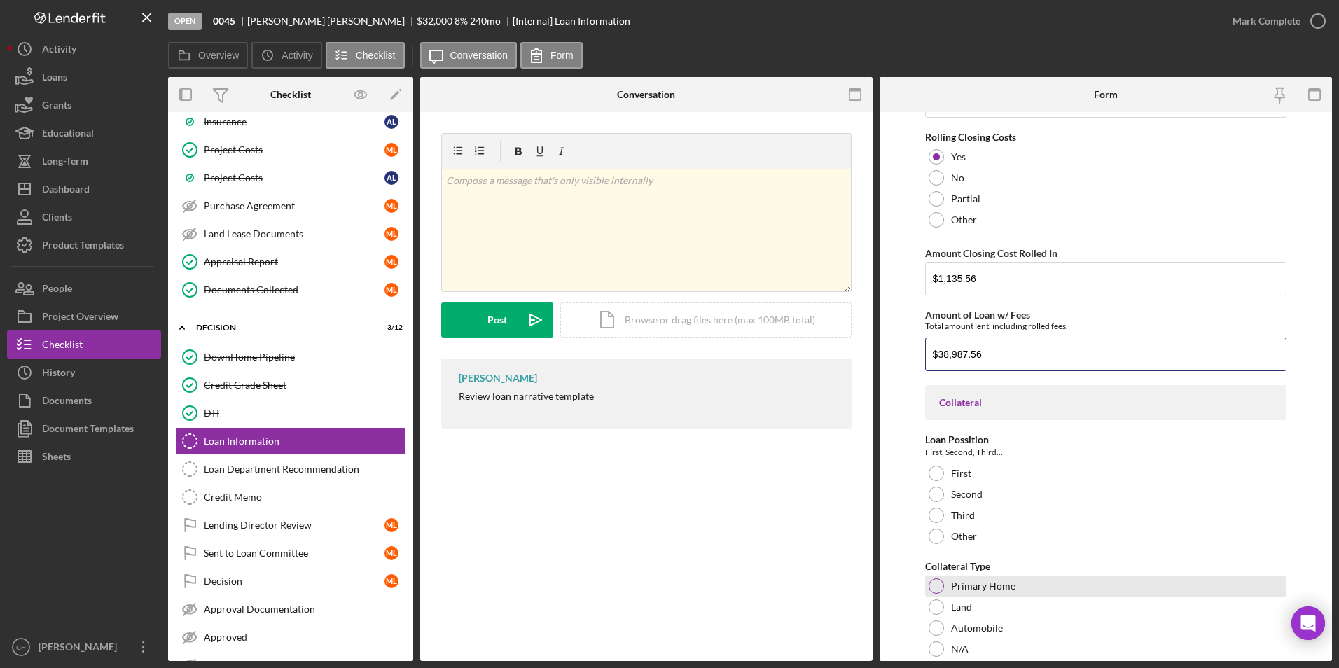
scroll to position [981, 0]
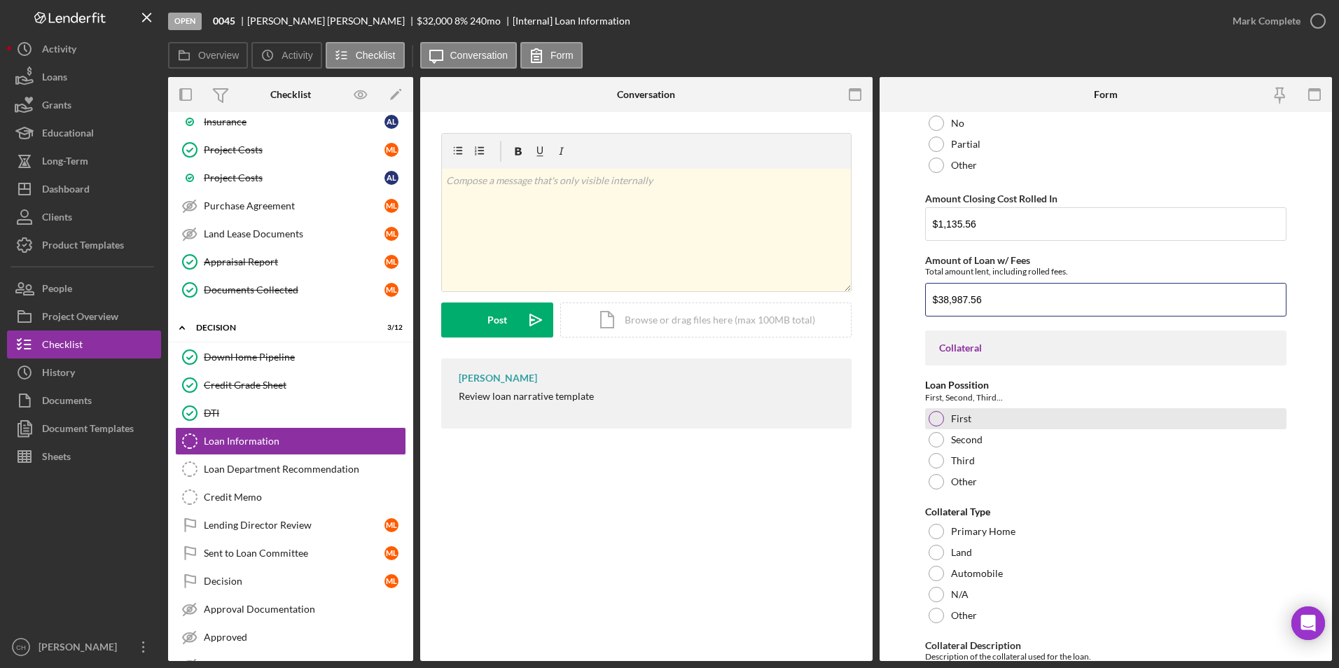
type input "$38,987.56"
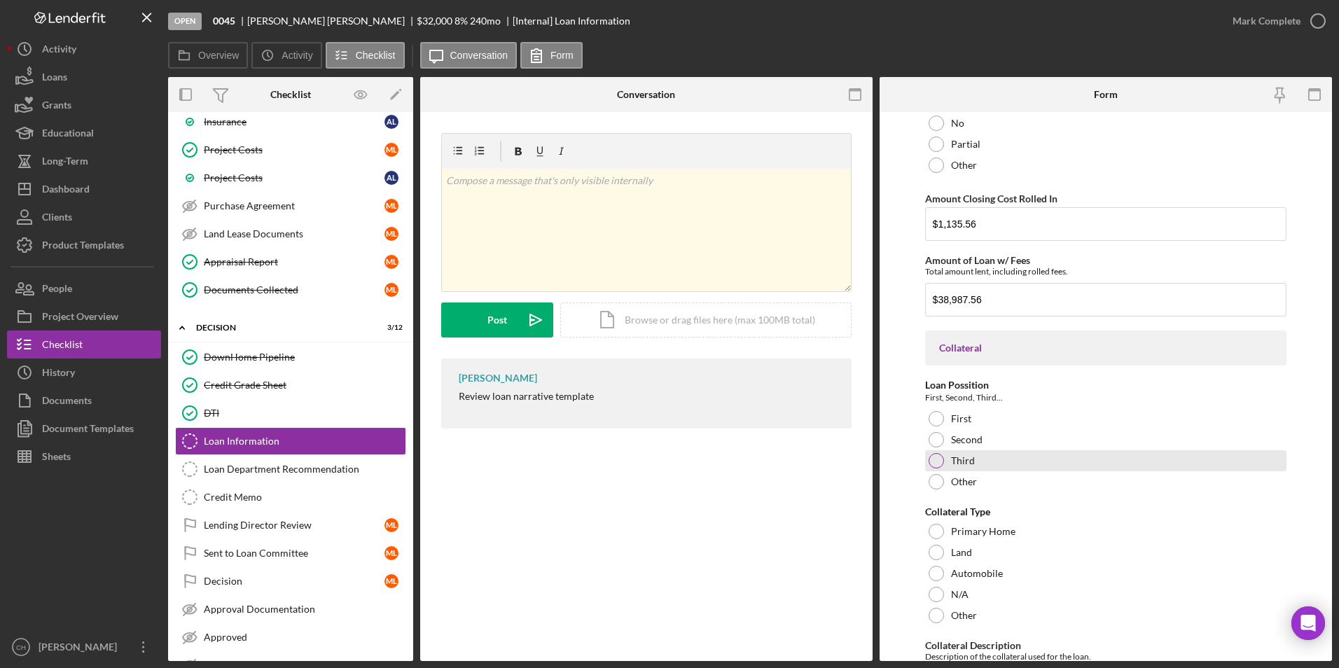
drag, startPoint x: 934, startPoint y: 415, endPoint x: 934, endPoint y: 466, distance: 50.4
click at [934, 416] on div at bounding box center [936, 418] width 15 height 15
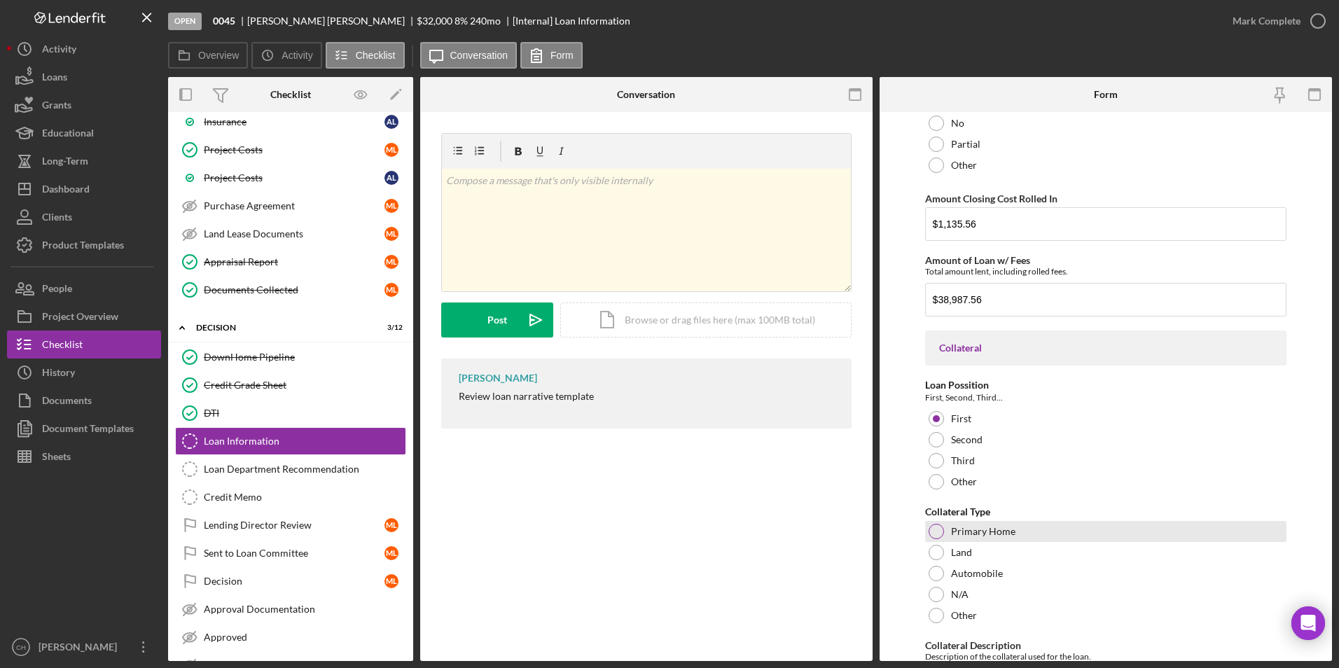
click at [937, 535] on div at bounding box center [936, 531] width 15 height 15
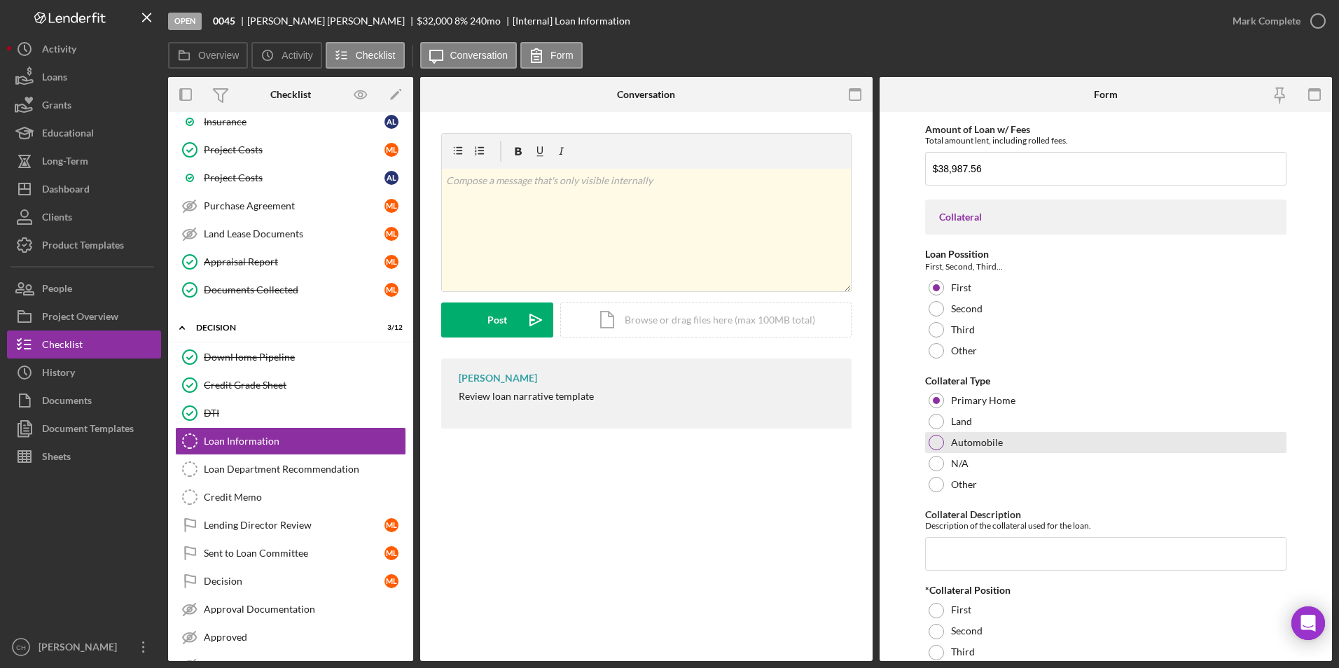
scroll to position [1191, 0]
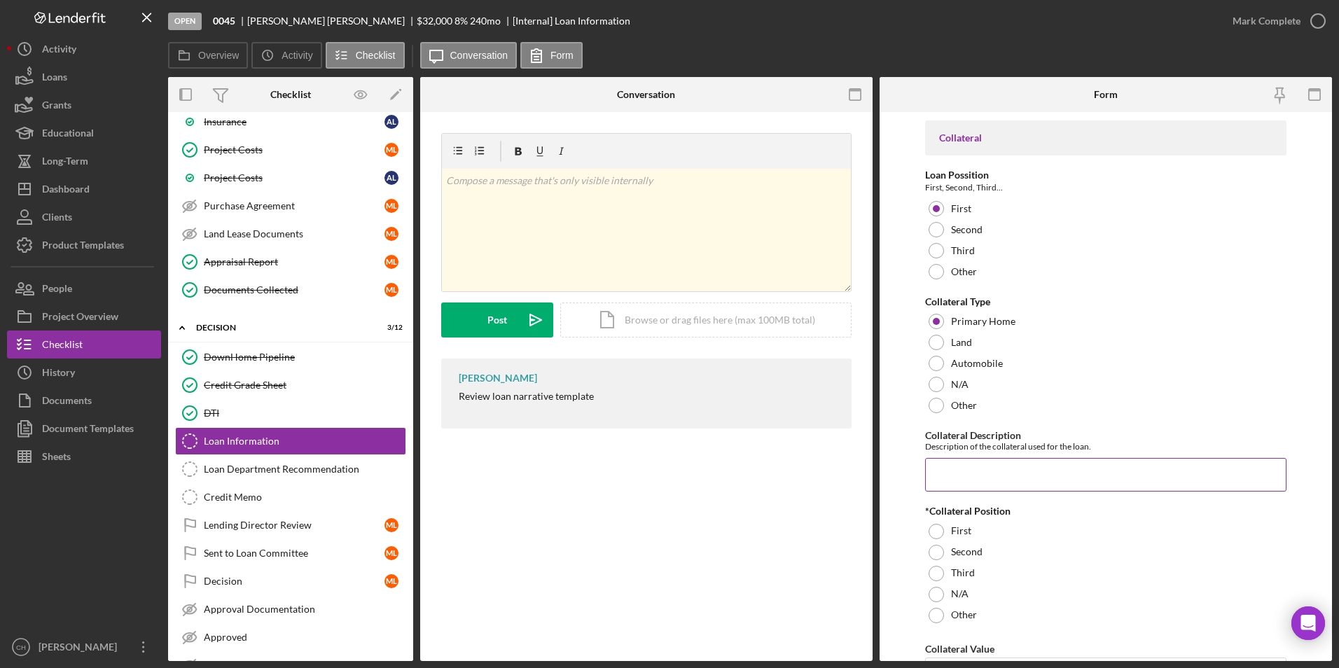
click at [954, 469] on input "Collateral Description" at bounding box center [1106, 475] width 362 height 34
type input "H"
type input "Personal home"
click at [936, 523] on div "First" at bounding box center [1106, 531] width 362 height 21
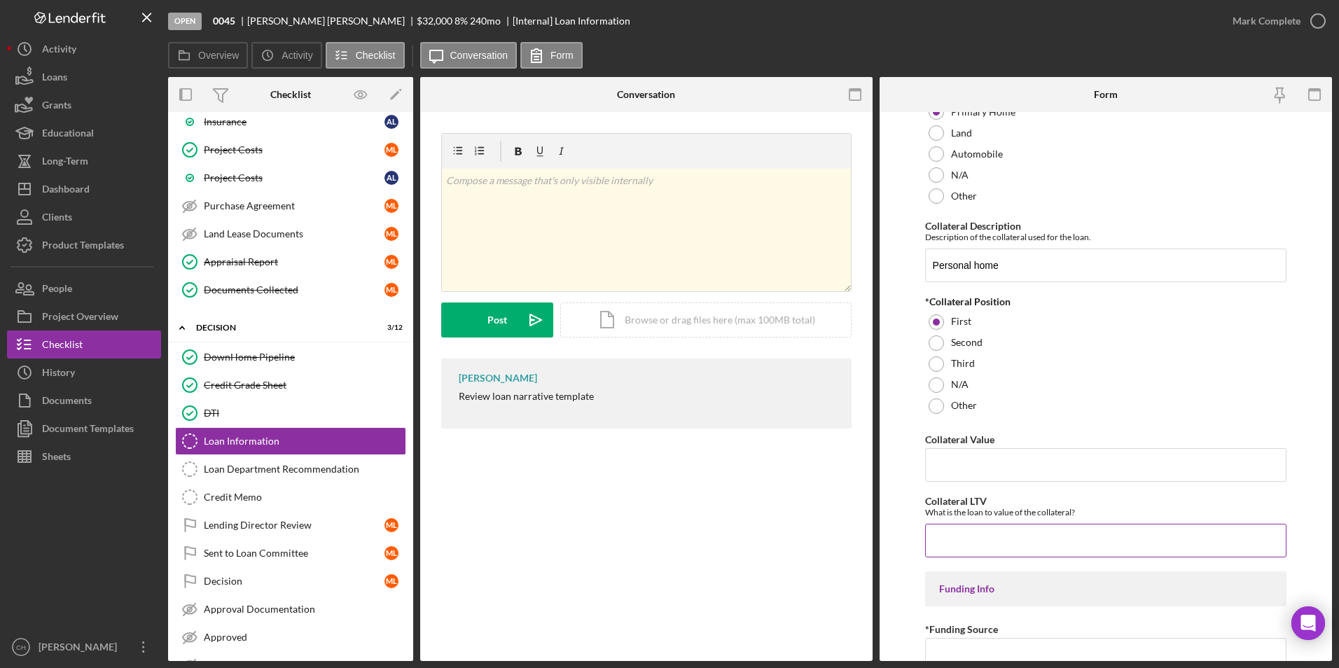
scroll to position [1401, 0]
click at [938, 458] on input "Collateral Value" at bounding box center [1106, 465] width 362 height 34
type input "$350,000"
click at [958, 527] on input "Collateral LTV" at bounding box center [1106, 540] width 362 height 34
type input "0.12"
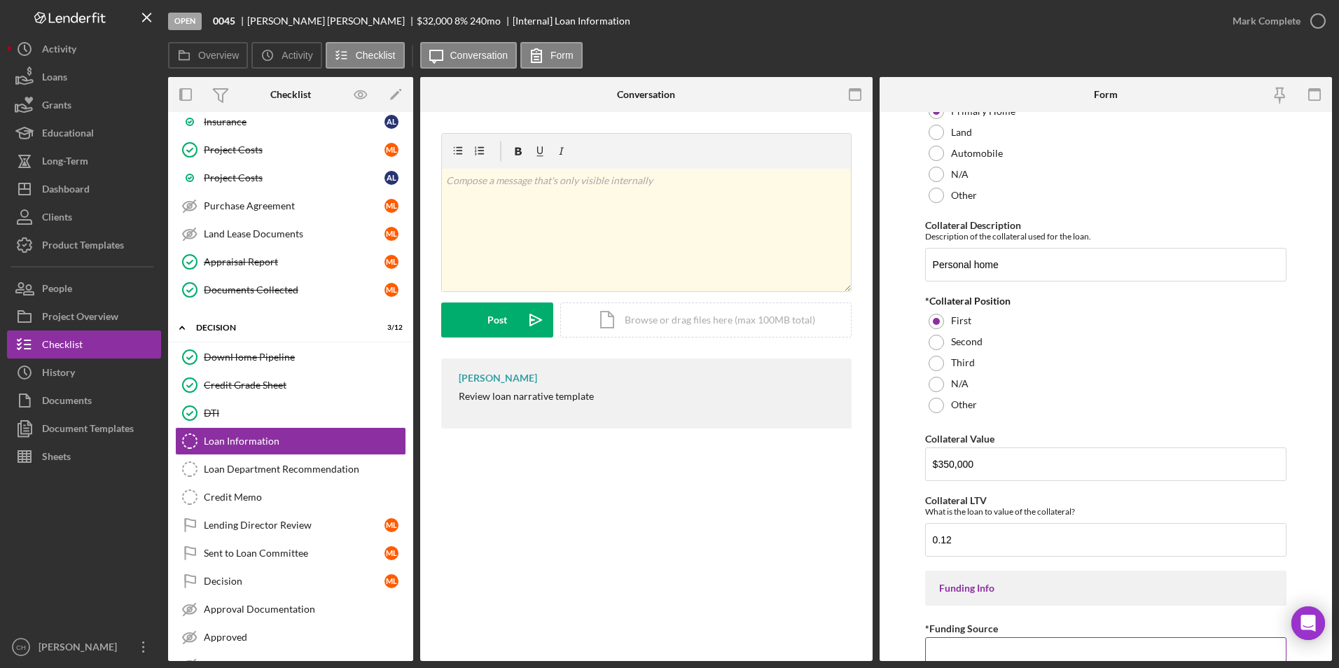
click at [953, 641] on input "*Funding Source" at bounding box center [1106, 654] width 362 height 34
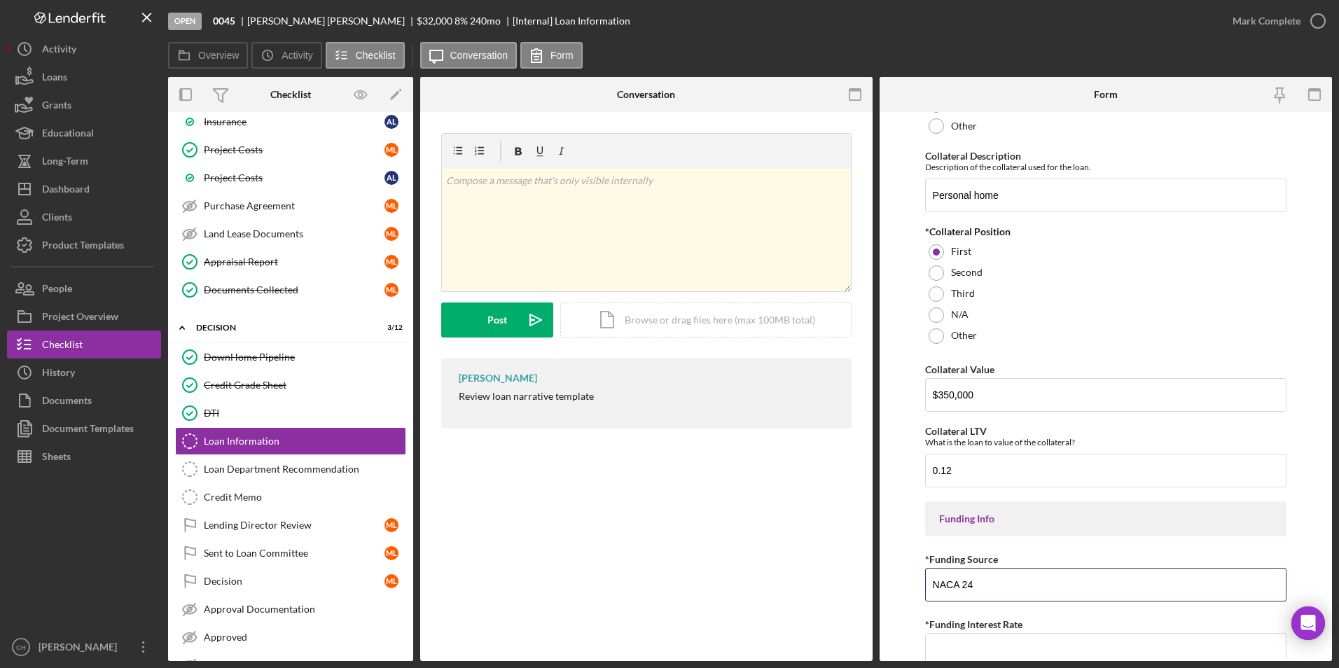
scroll to position [1471, 0]
type input "NACA 24"
click at [962, 635] on input "*Funding Interest Rate" at bounding box center [1106, 649] width 362 height 34
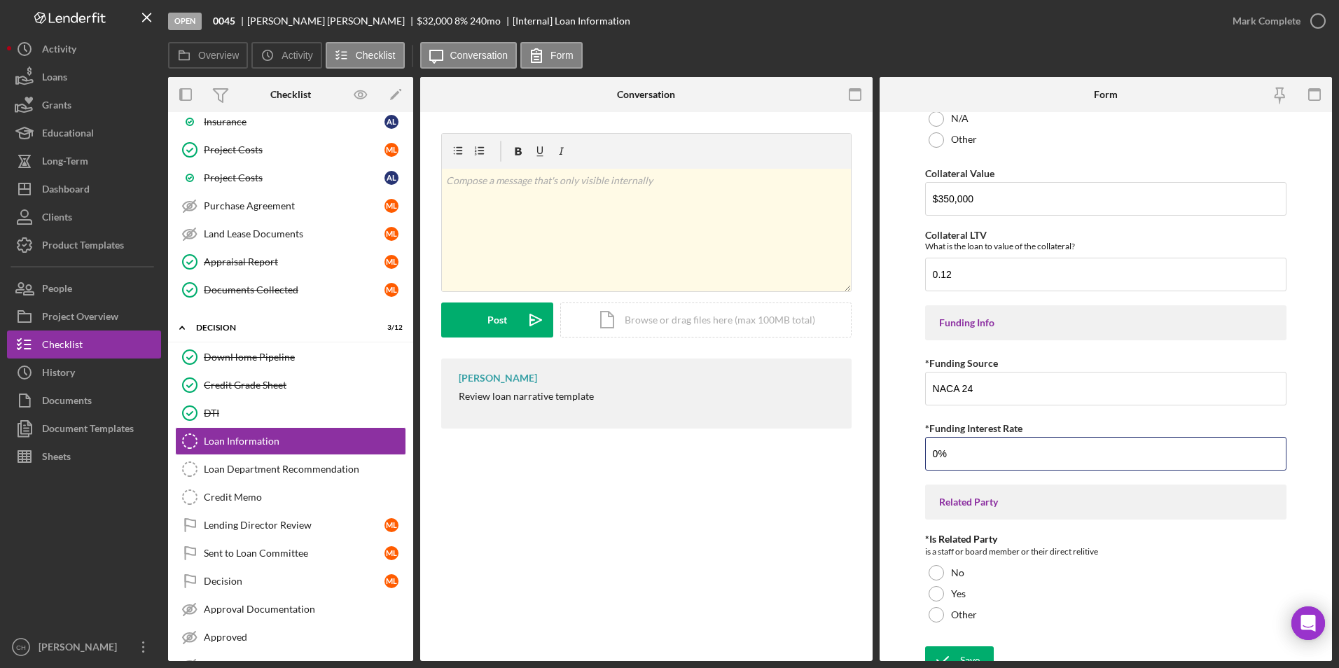
scroll to position [1682, 0]
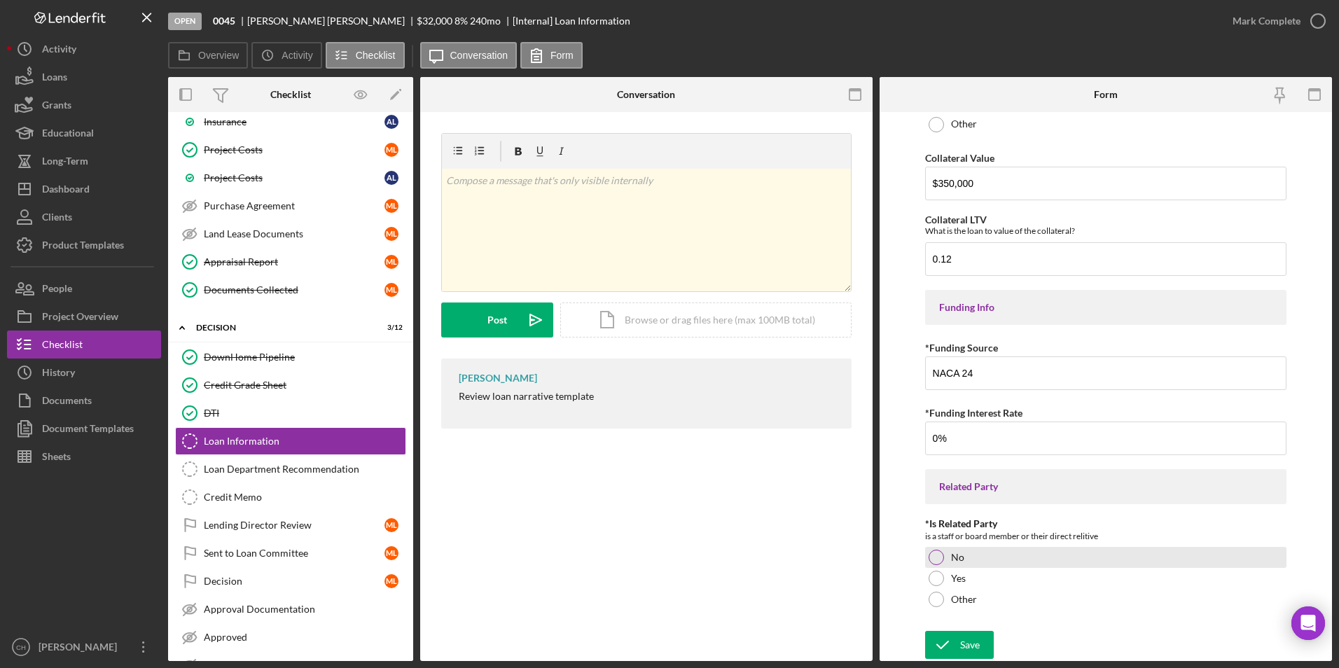
type input "0.00000%"
click at [941, 559] on div at bounding box center [936, 557] width 15 height 15
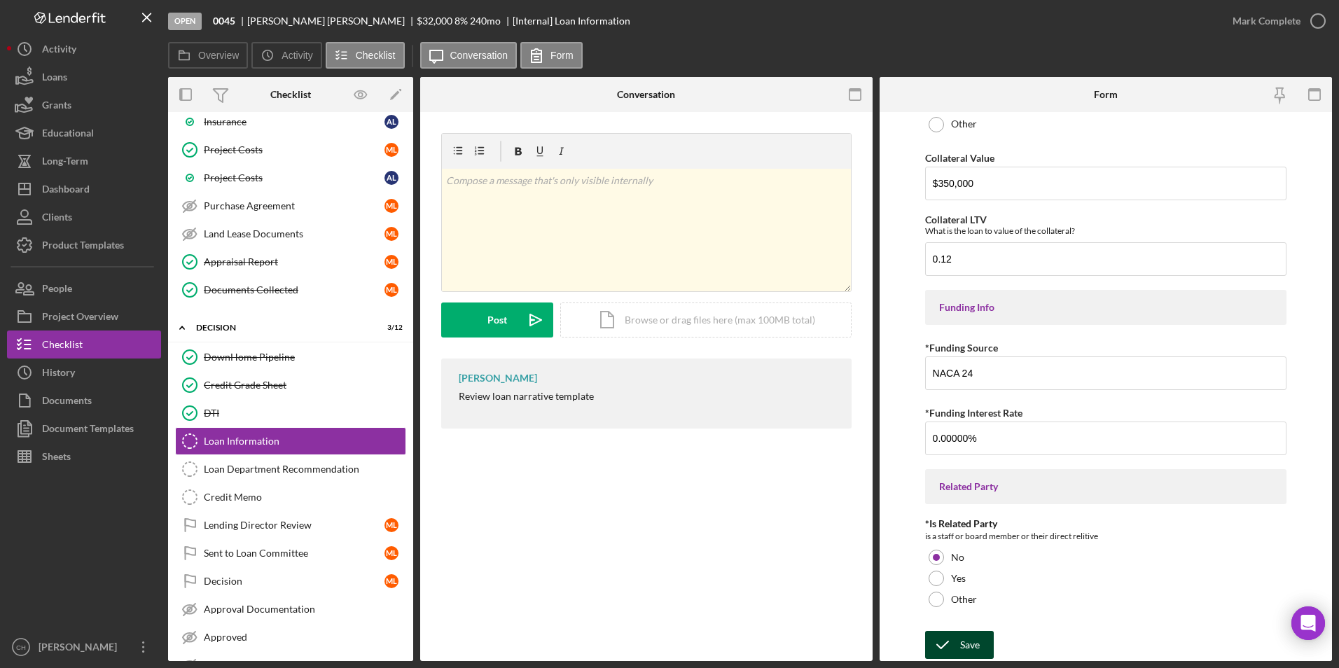
click at [943, 642] on icon "submit" at bounding box center [942, 645] width 35 height 35
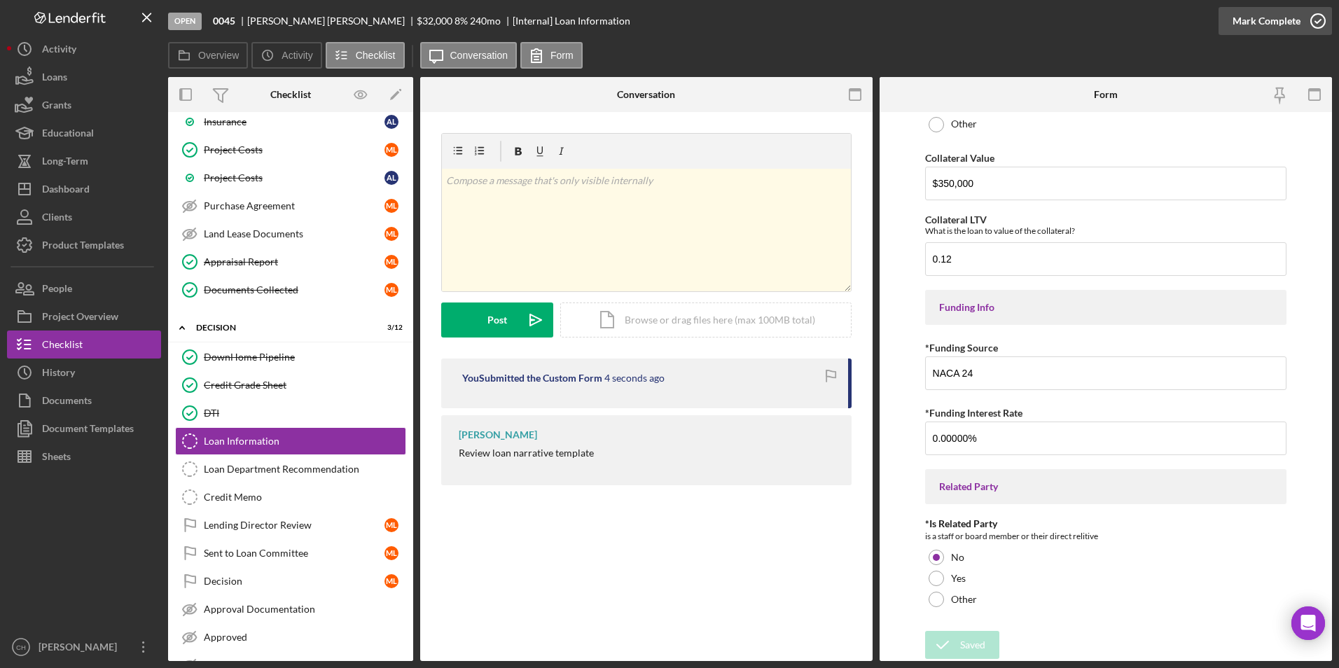
click at [1259, 27] on div "Mark Complete" at bounding box center [1267, 21] width 68 height 28
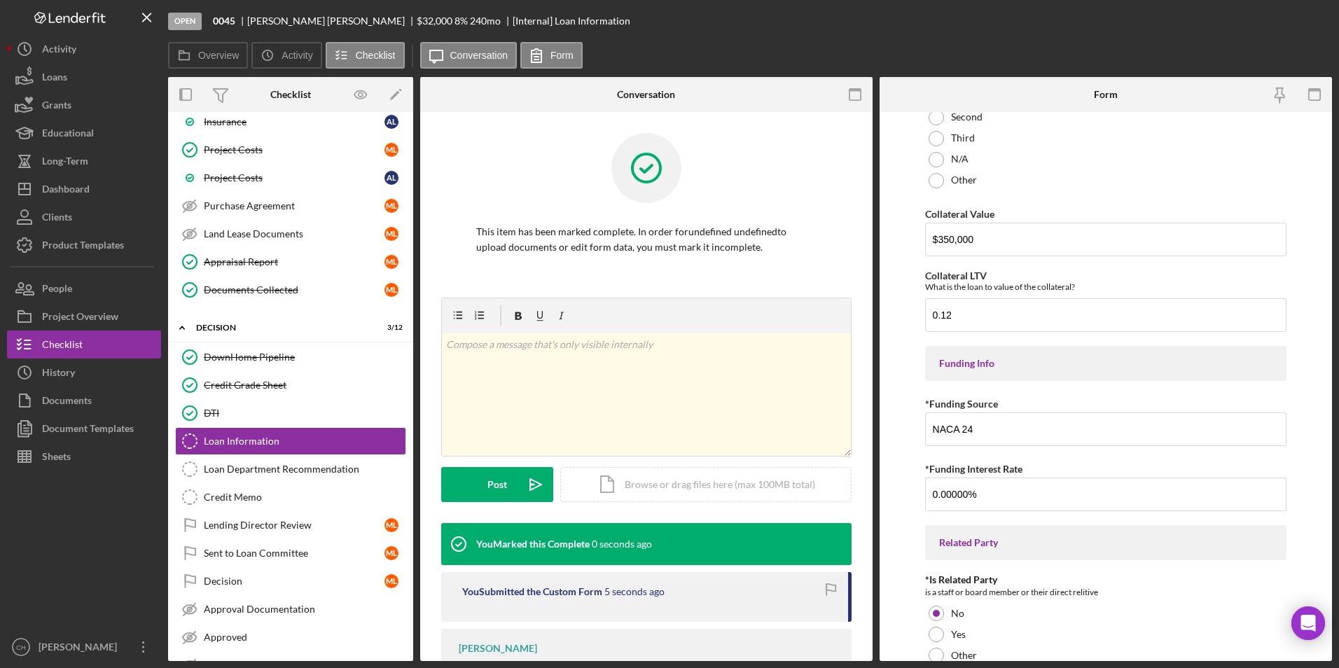
scroll to position [1738, 0]
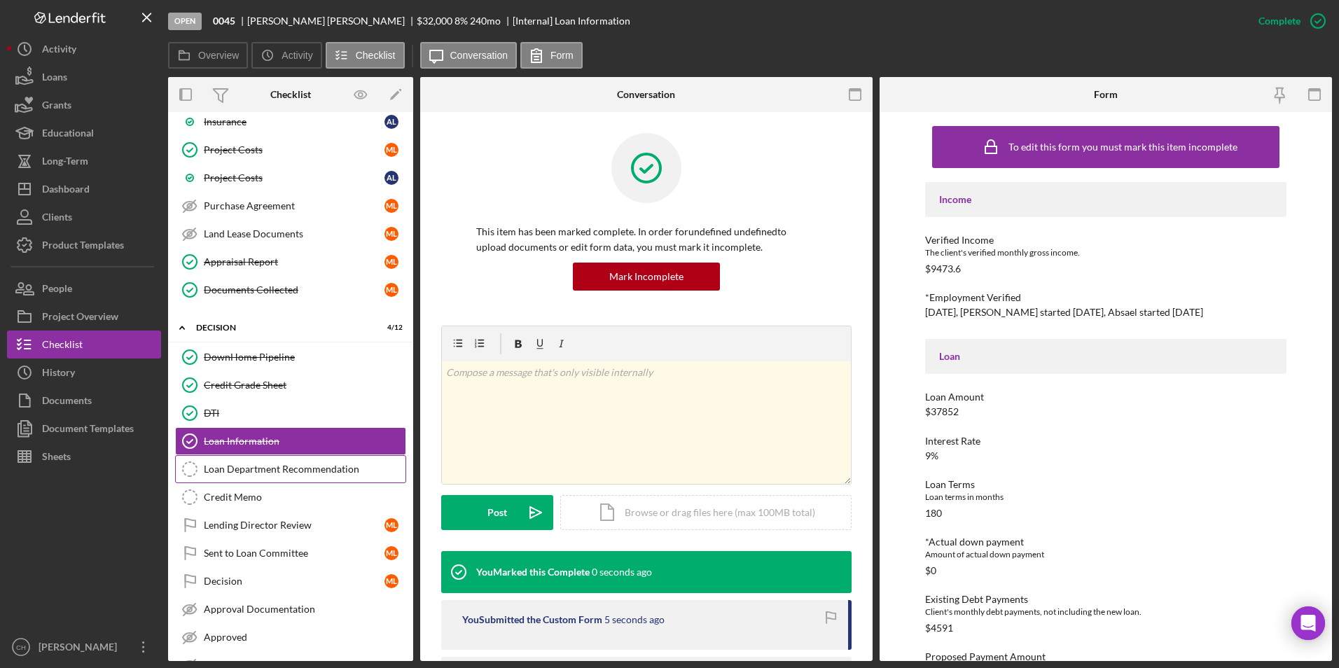
click at [235, 476] on link "Loan Department Recommendation Loan Department Recommendation" at bounding box center [290, 469] width 231 height 28
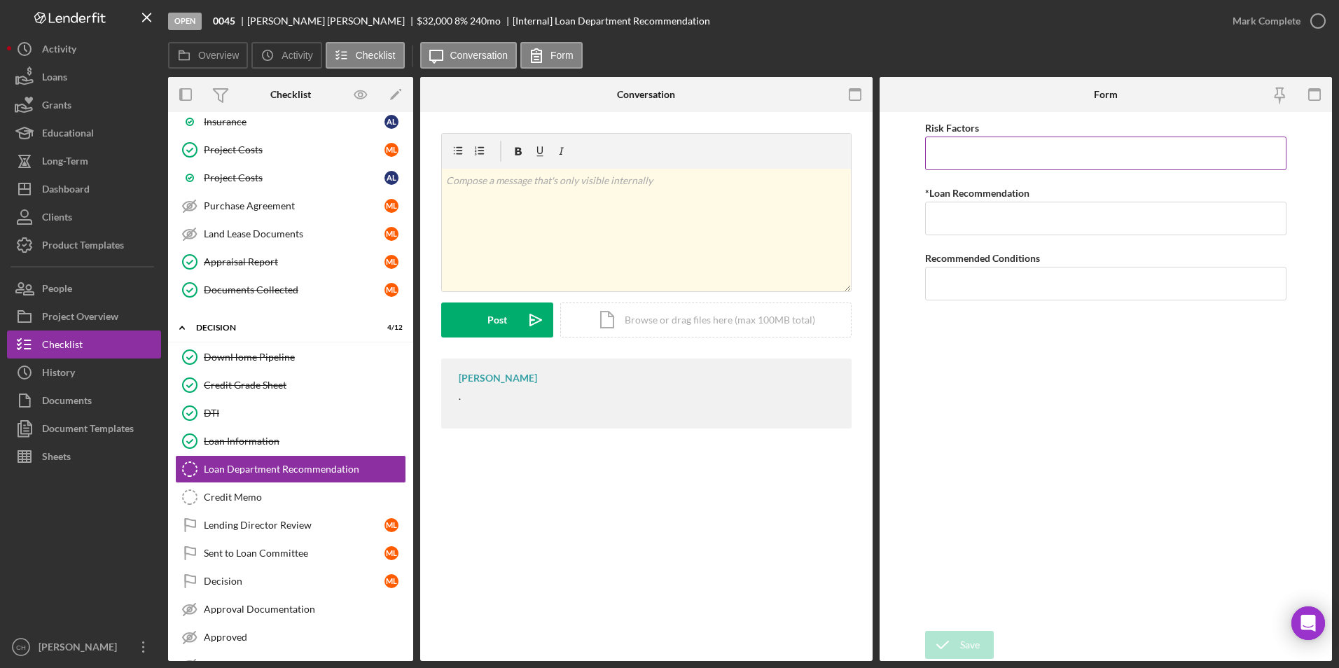
click at [977, 160] on input "Risk Factors" at bounding box center [1106, 154] width 362 height 34
type input "n"
type input "Lose jobs"
type input "Approve"
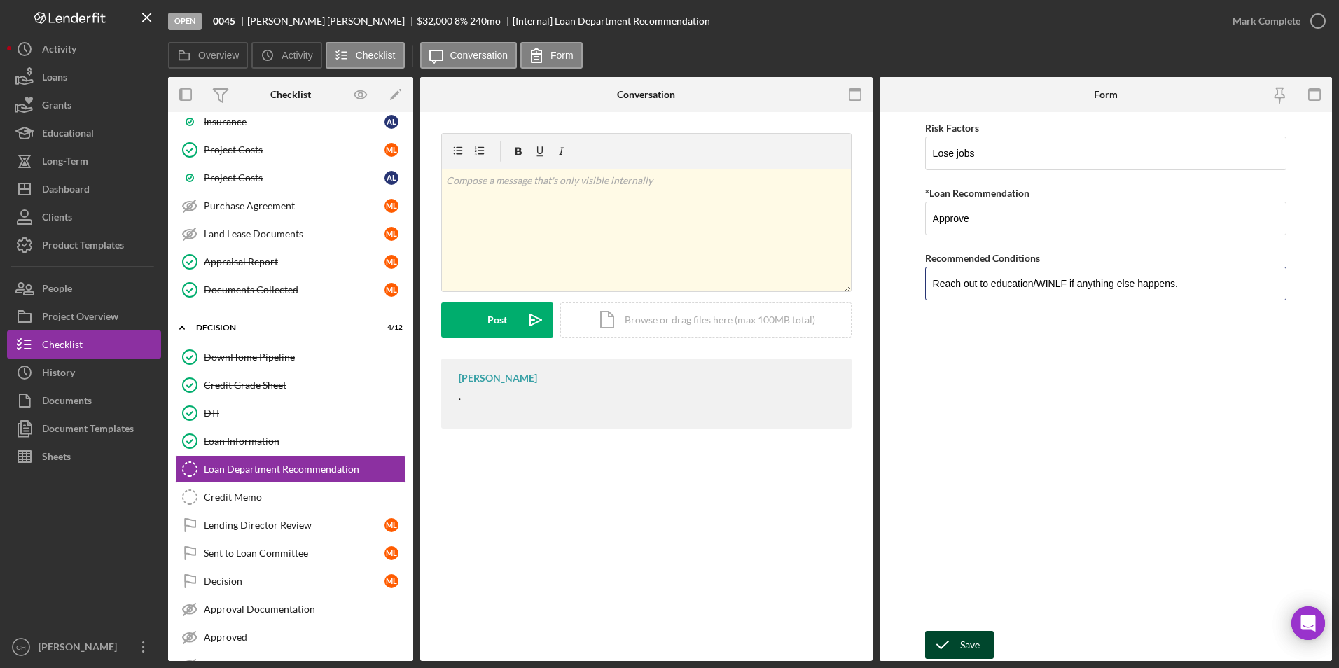
type input "Reach out to education/WINLF if anything else happens."
click at [955, 642] on icon "submit" at bounding box center [942, 645] width 35 height 35
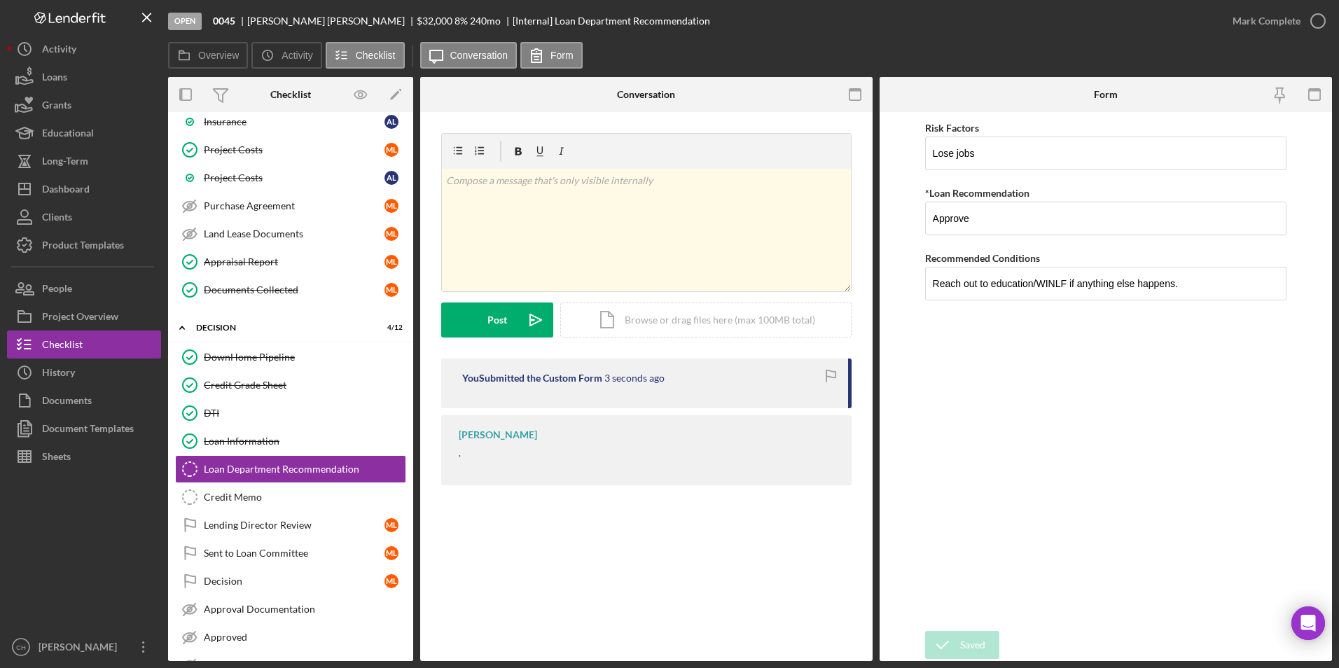
click at [1254, 19] on div "Mark Complete" at bounding box center [1267, 21] width 68 height 28
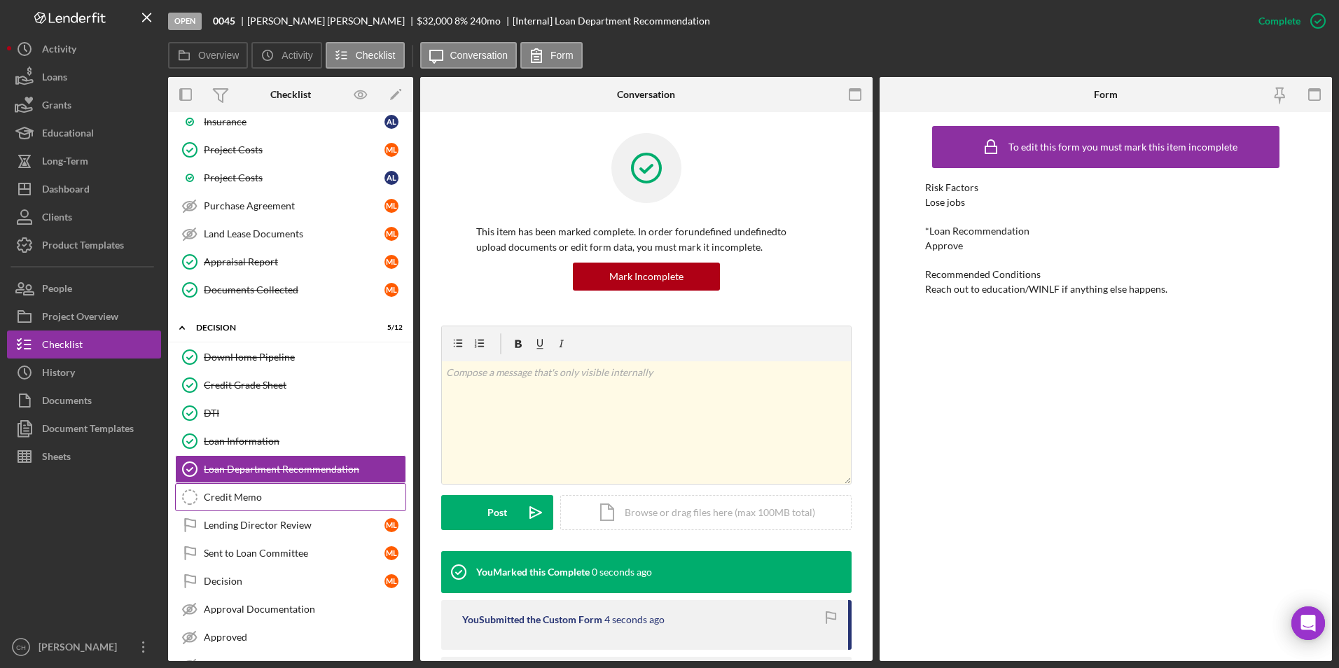
click at [247, 501] on div "Credit Memo" at bounding box center [305, 497] width 202 height 11
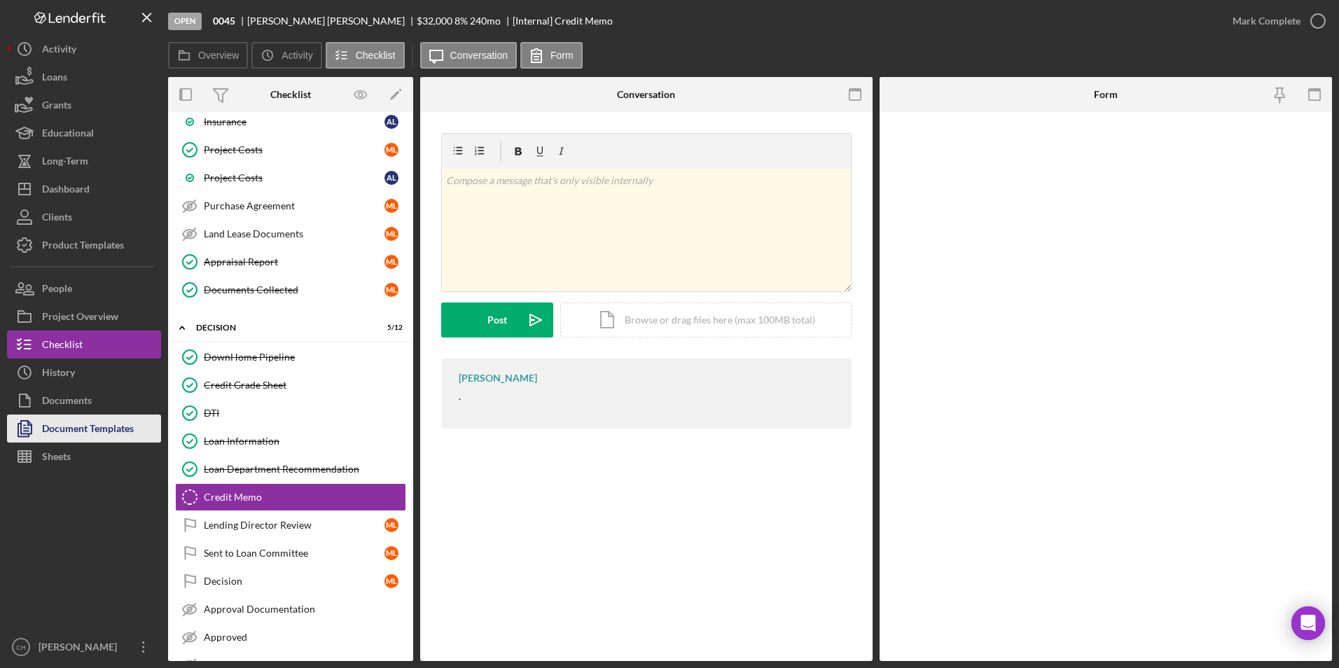
click at [95, 427] on div "Document Templates" at bounding box center [88, 431] width 92 height 32
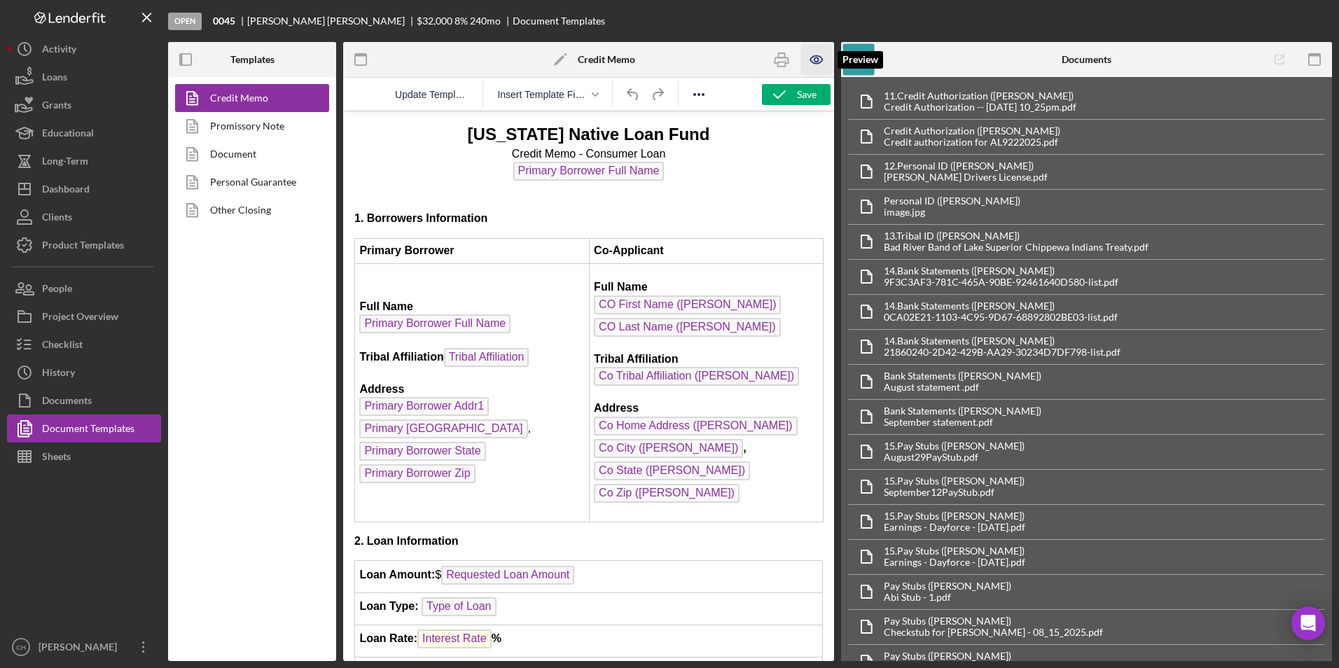
click at [812, 55] on icon "button" at bounding box center [817, 60] width 32 height 32
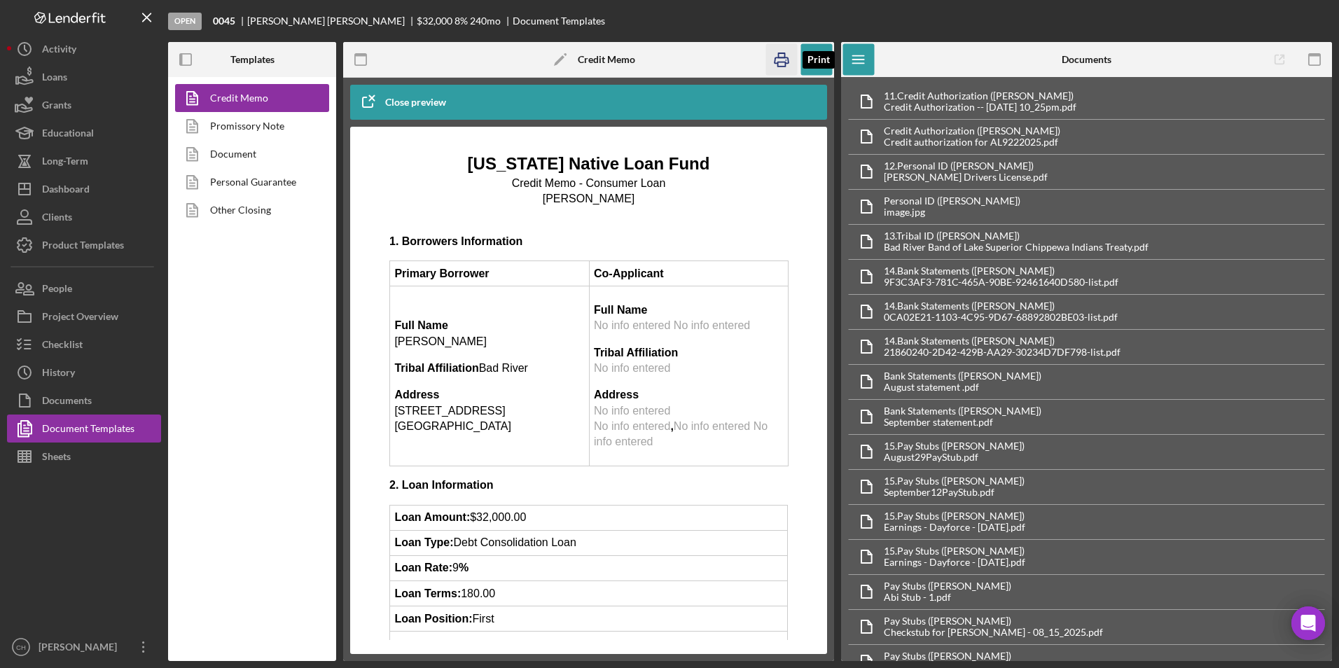
click at [782, 59] on icon "button" at bounding box center [782, 60] width 32 height 32
click at [60, 346] on div "Checklist" at bounding box center [62, 347] width 41 height 32
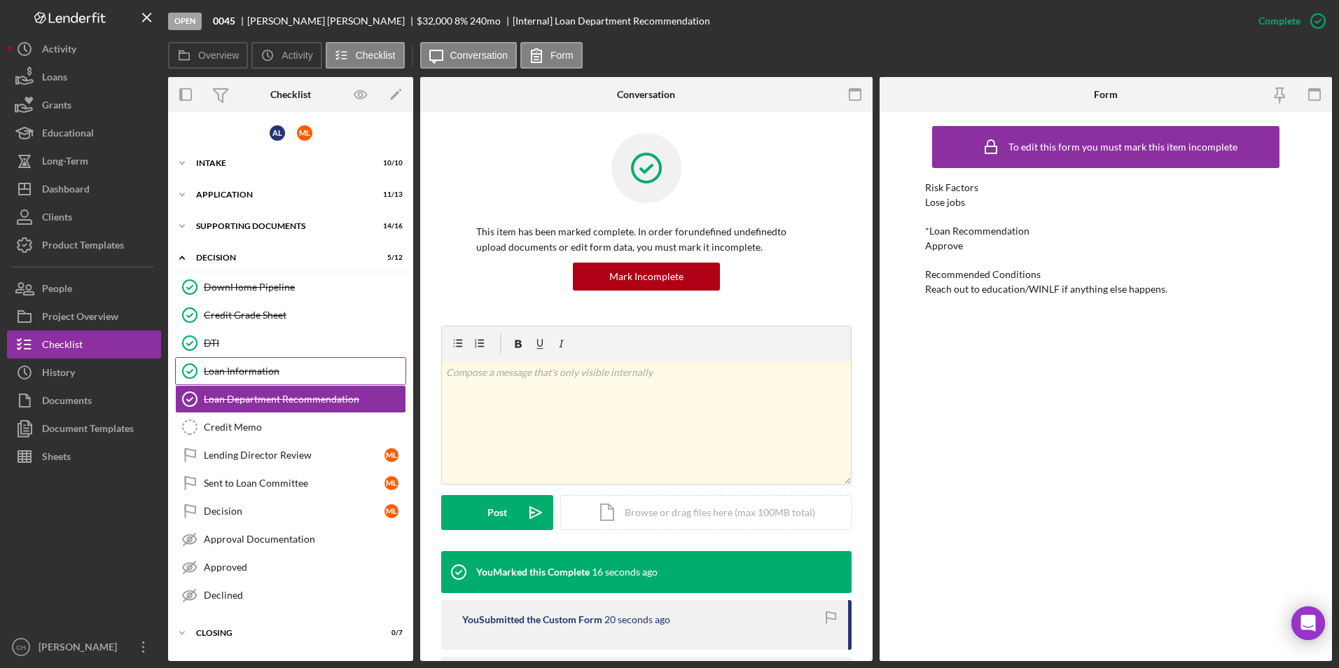
click at [240, 369] on div "Loan Information" at bounding box center [305, 371] width 202 height 11
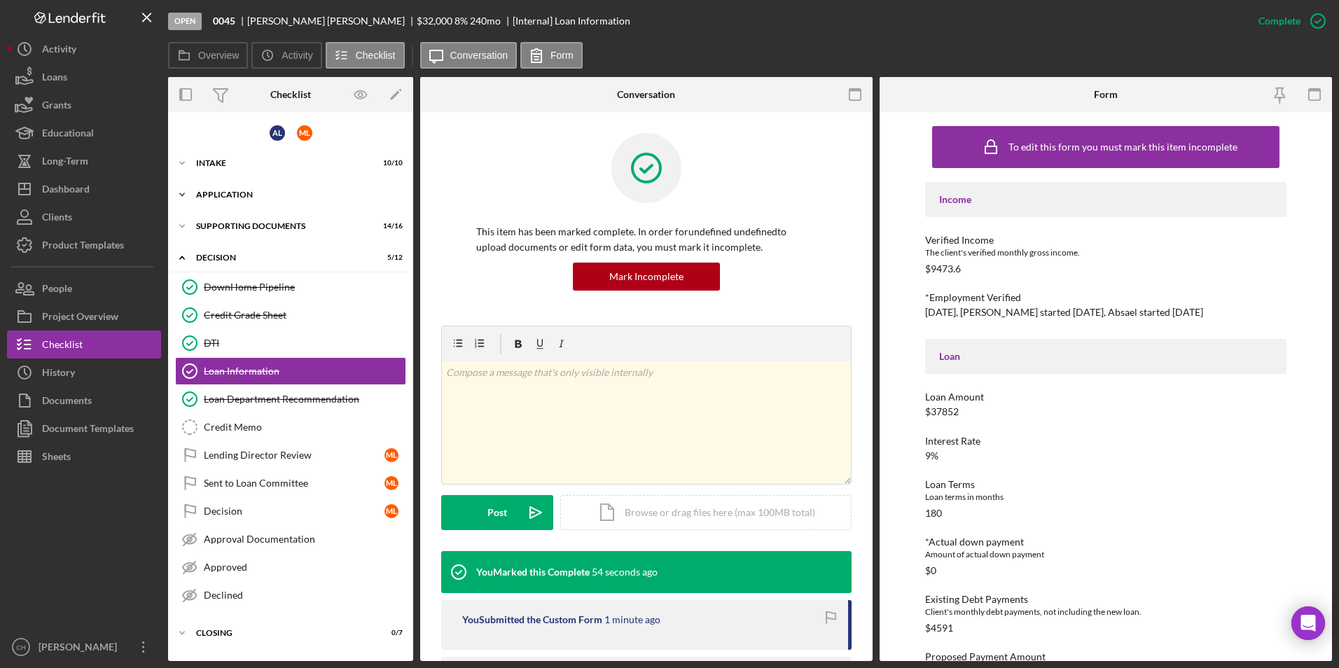
click at [217, 188] on div "Icon/Expander Application 11 / 13" at bounding box center [290, 195] width 245 height 28
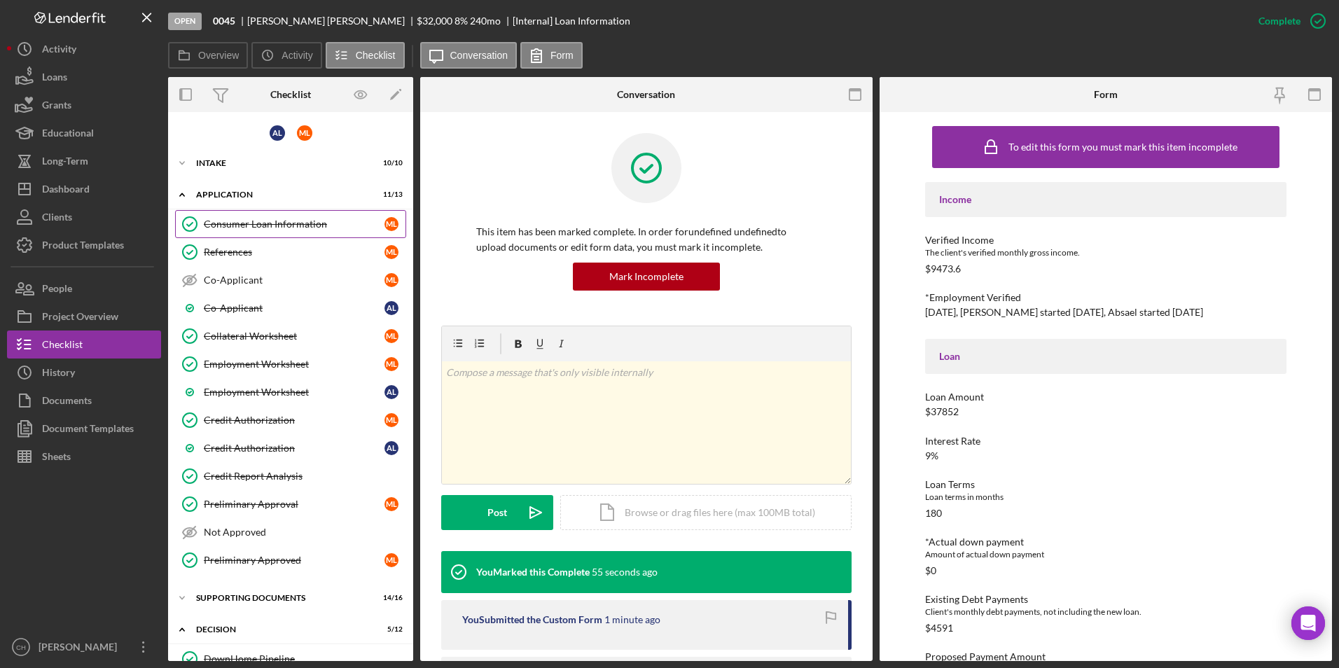
click at [227, 231] on link "Consumer Loan Information Consumer Loan Information m l" at bounding box center [290, 224] width 231 height 28
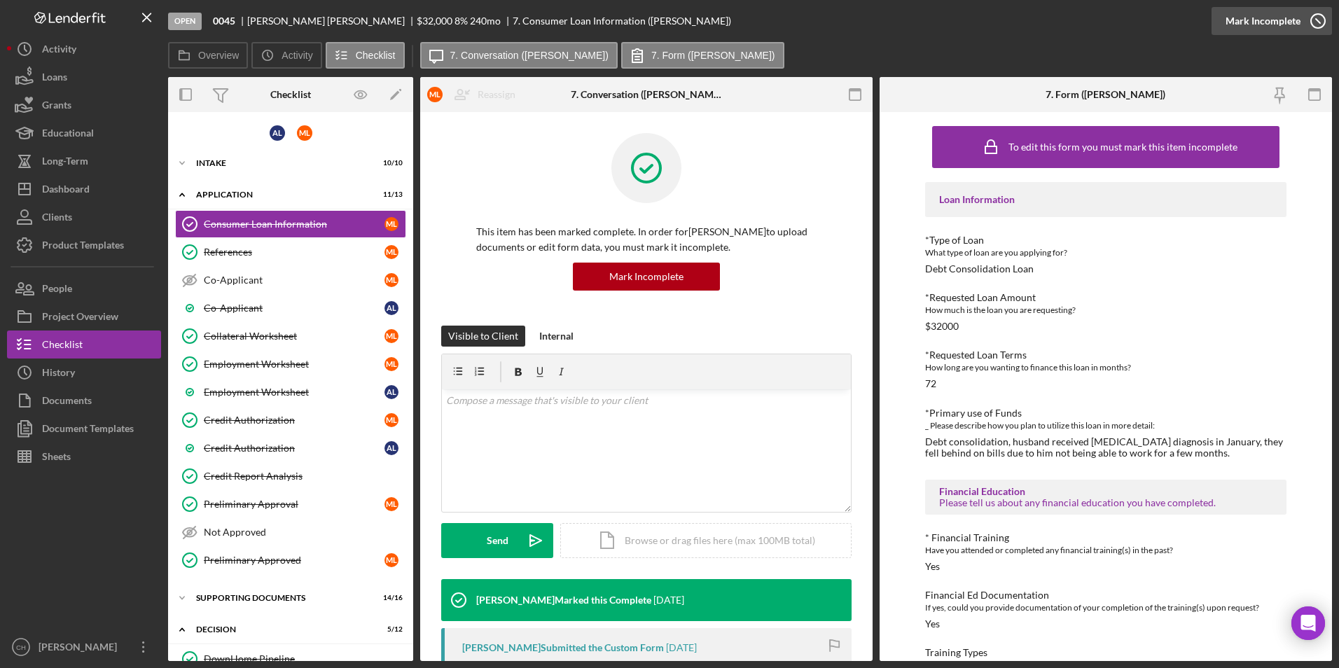
click at [1279, 25] on div "Mark Incomplete" at bounding box center [1263, 21] width 75 height 28
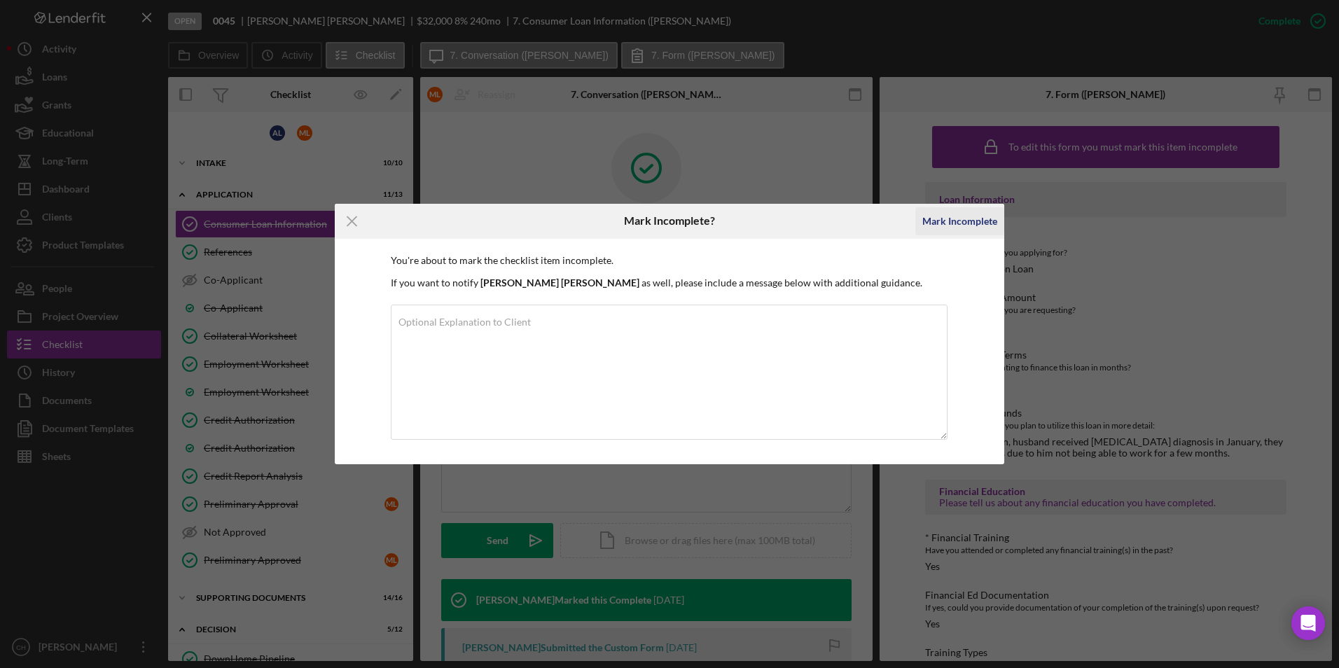
click at [937, 218] on div "Mark Incomplete" at bounding box center [959, 221] width 75 height 28
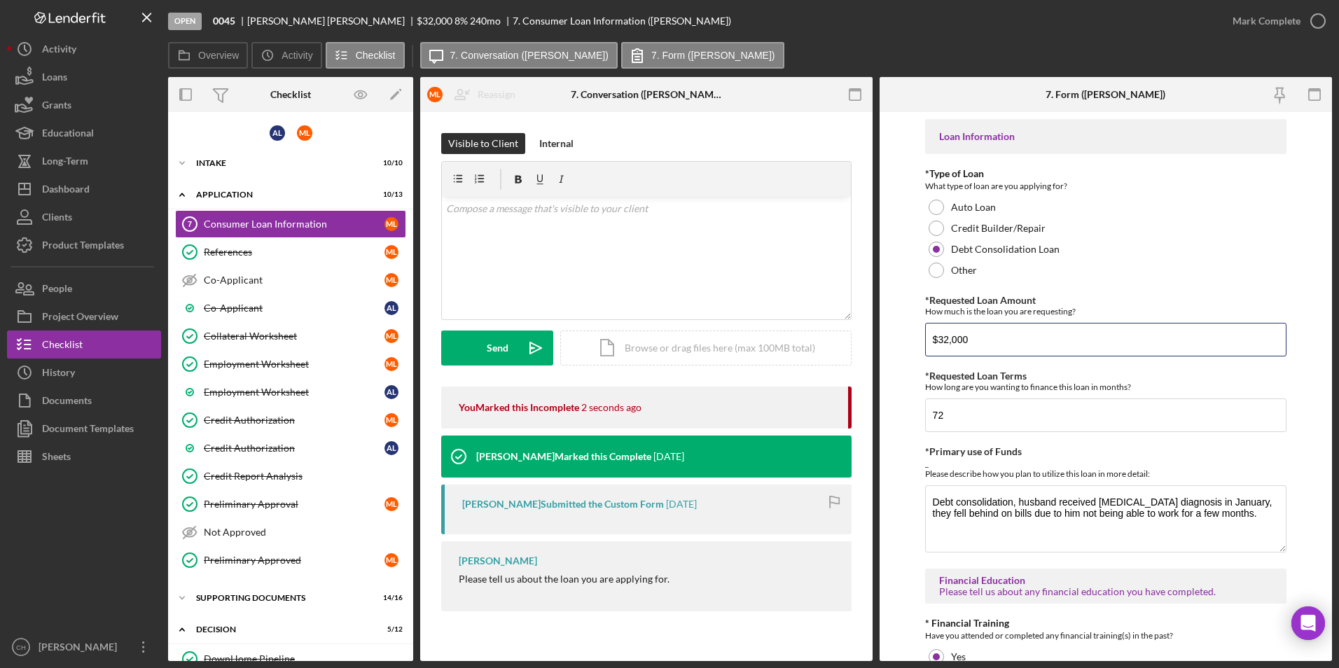
drag, startPoint x: 970, startPoint y: 339, endPoint x: 922, endPoint y: 337, distance: 47.7
click at [922, 337] on form "Loan Information *Type of Loan What type of loan are you applying for? Auto Loa…" at bounding box center [1106, 386] width 452 height 549
type input "$37,852."
click at [1206, 229] on div "Credit Builder/Repair" at bounding box center [1106, 228] width 362 height 21
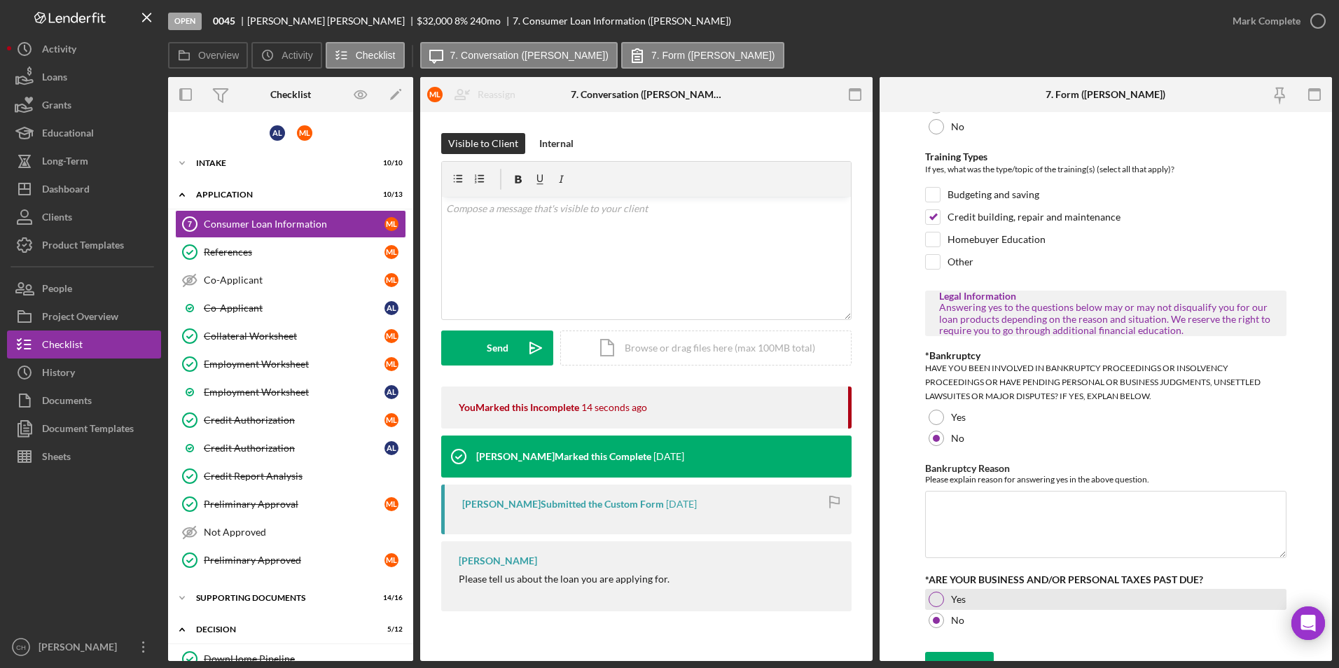
scroll to position [658, 0]
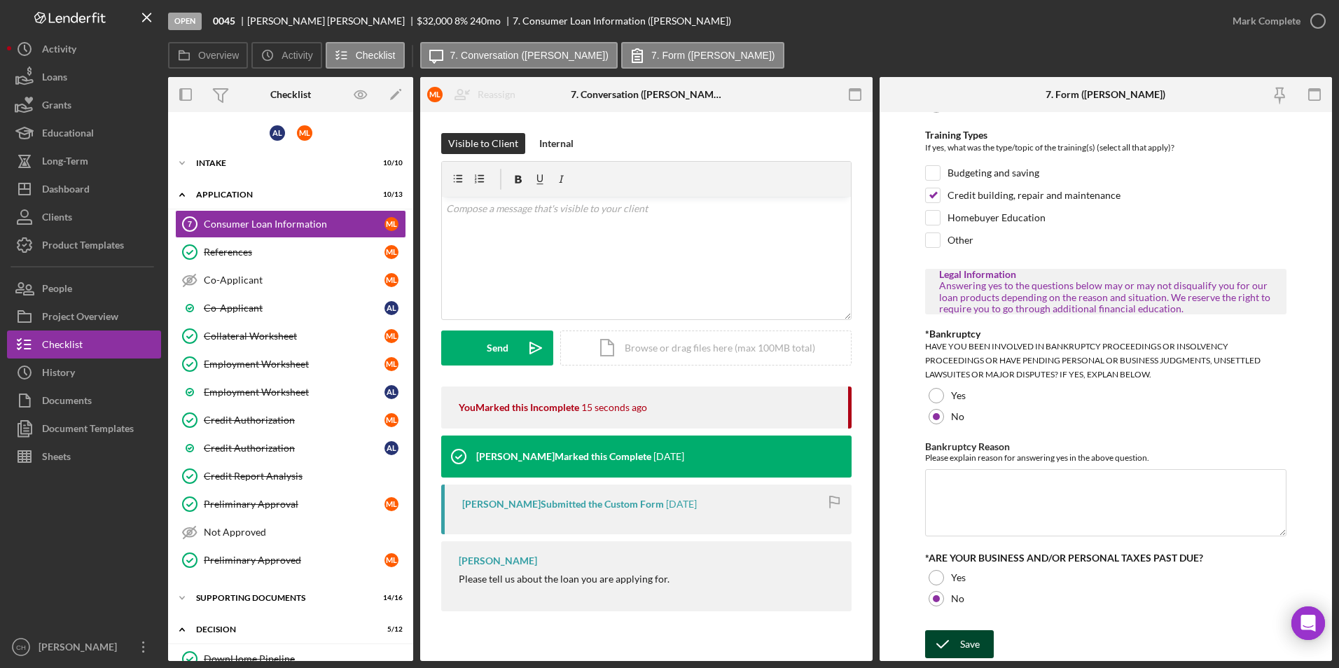
click at [967, 635] on div "Save" at bounding box center [970, 644] width 20 height 28
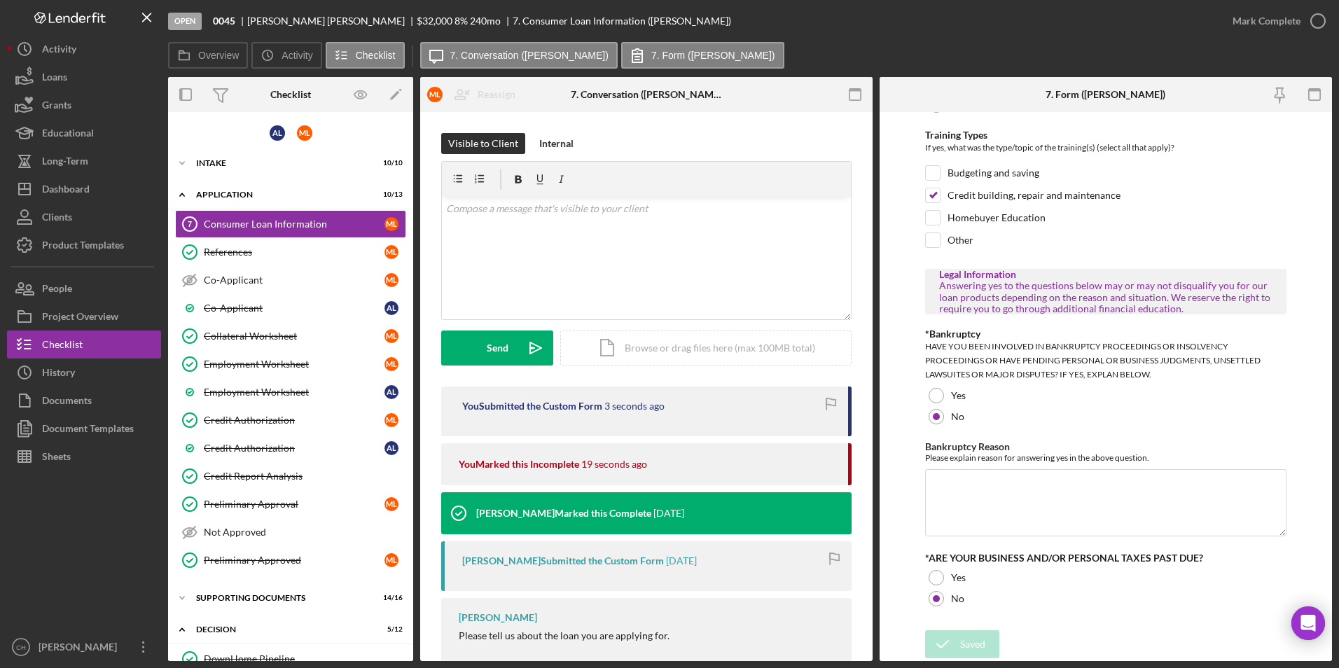
click at [1262, 20] on div "Open 0045 [PERSON_NAME] $32,000 $32,000 8 % 240 mo 7. Consumer Loan Information…" at bounding box center [669, 334] width 1339 height 668
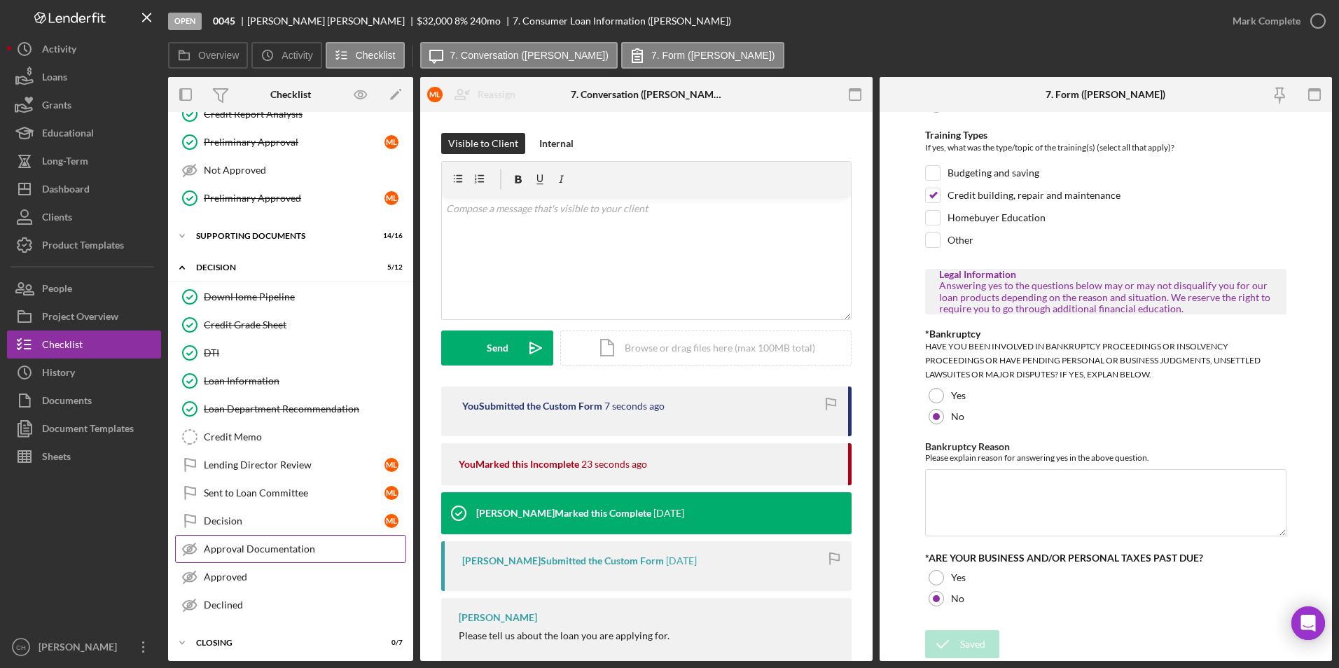
scroll to position [366, 0]
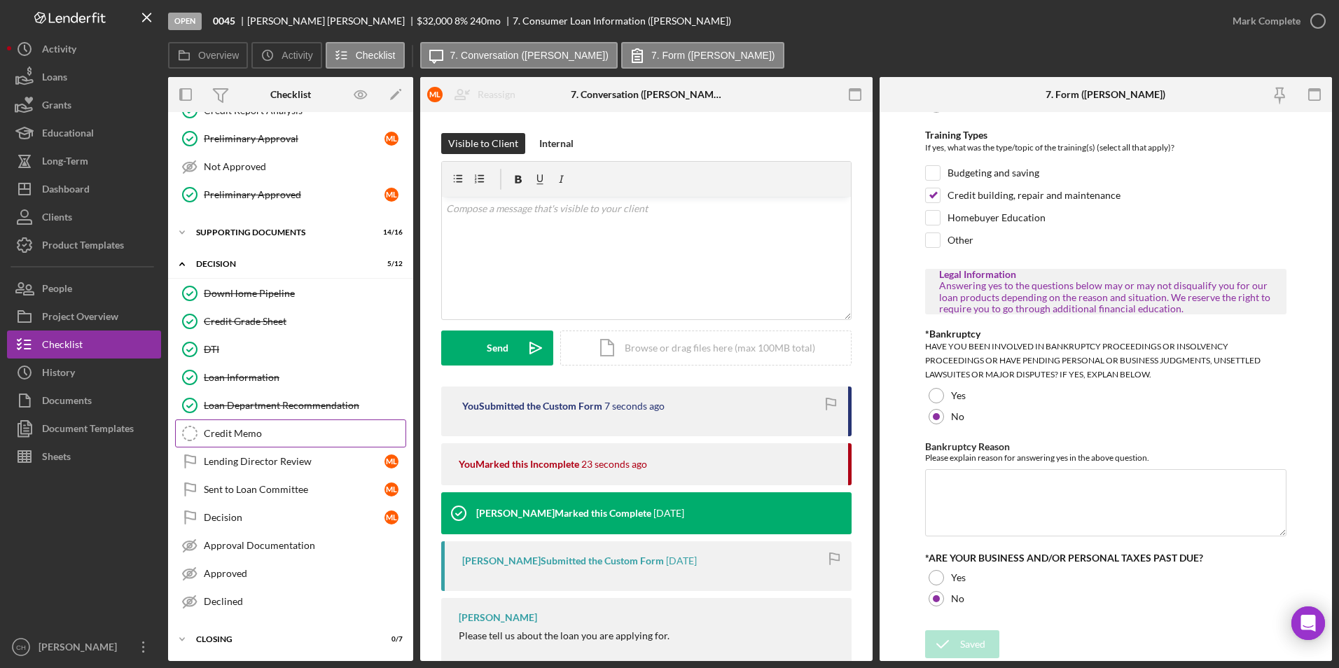
click at [237, 431] on div "Credit Memo" at bounding box center [305, 433] width 202 height 11
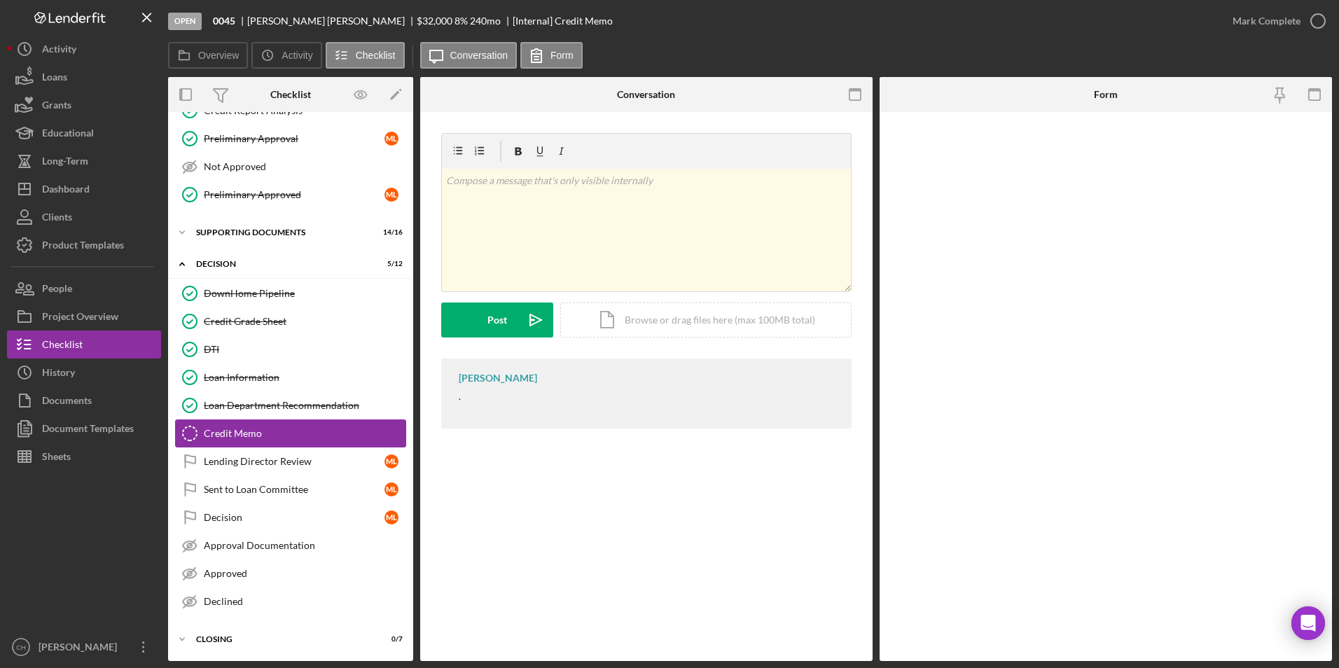
click at [218, 434] on div "Credit Memo" at bounding box center [305, 433] width 202 height 11
click at [120, 438] on div "Document Templates" at bounding box center [88, 431] width 92 height 32
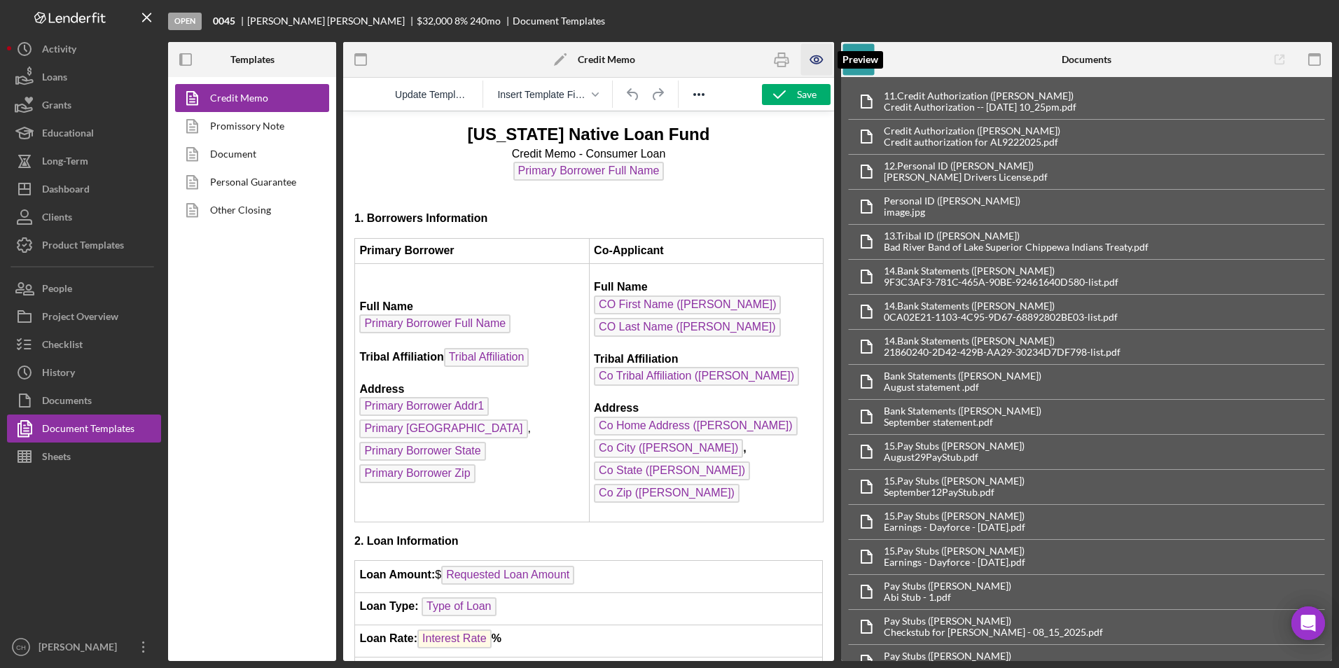
click at [816, 52] on icon "button" at bounding box center [817, 60] width 32 height 32
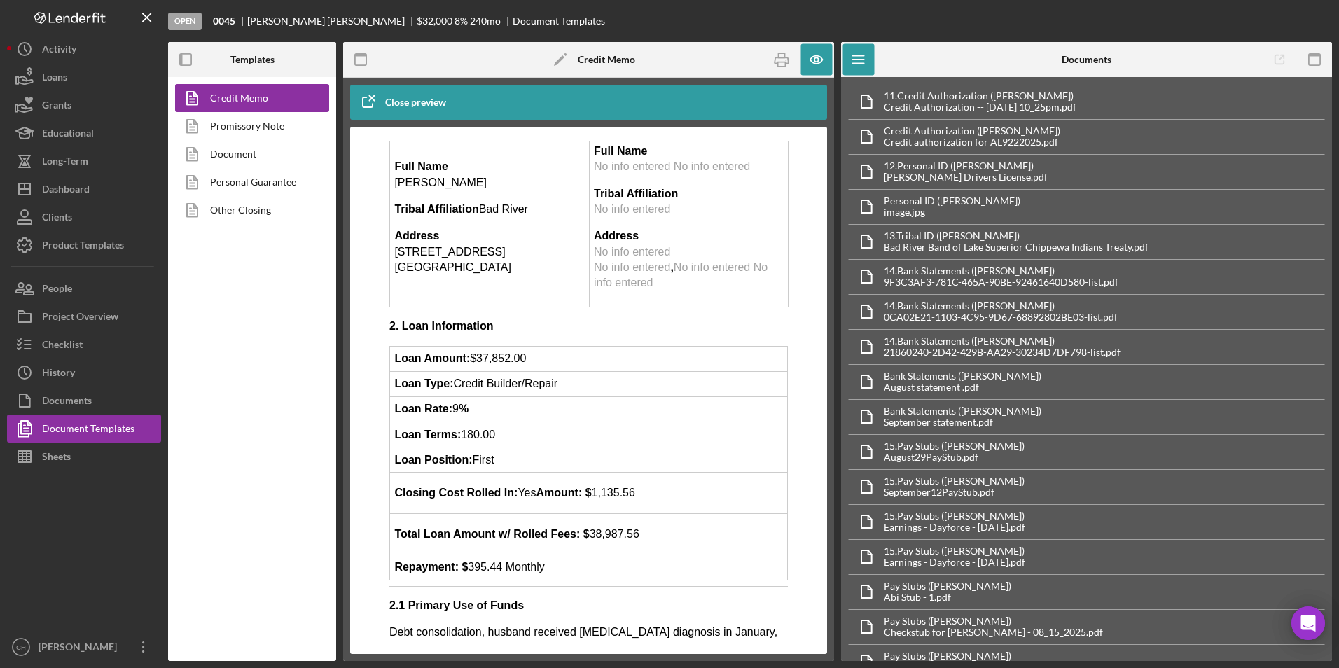
scroll to position [350, 0]
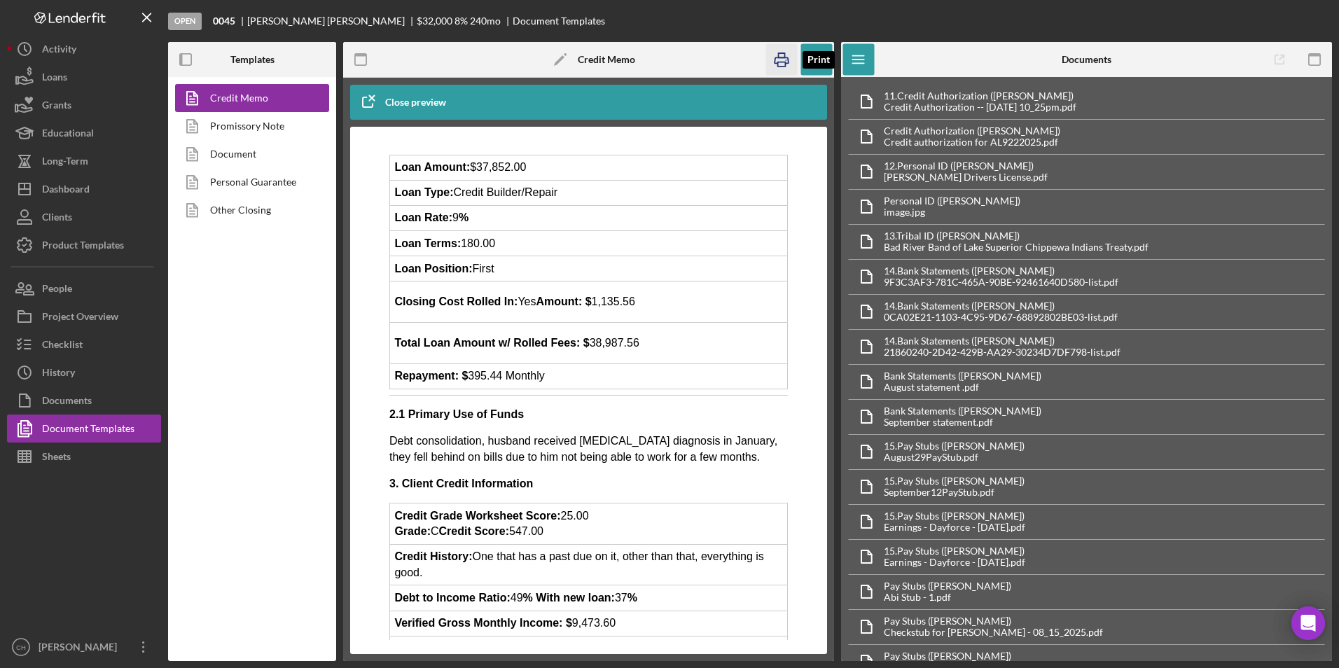
click at [784, 55] on rect "button" at bounding box center [782, 55] width 6 height 4
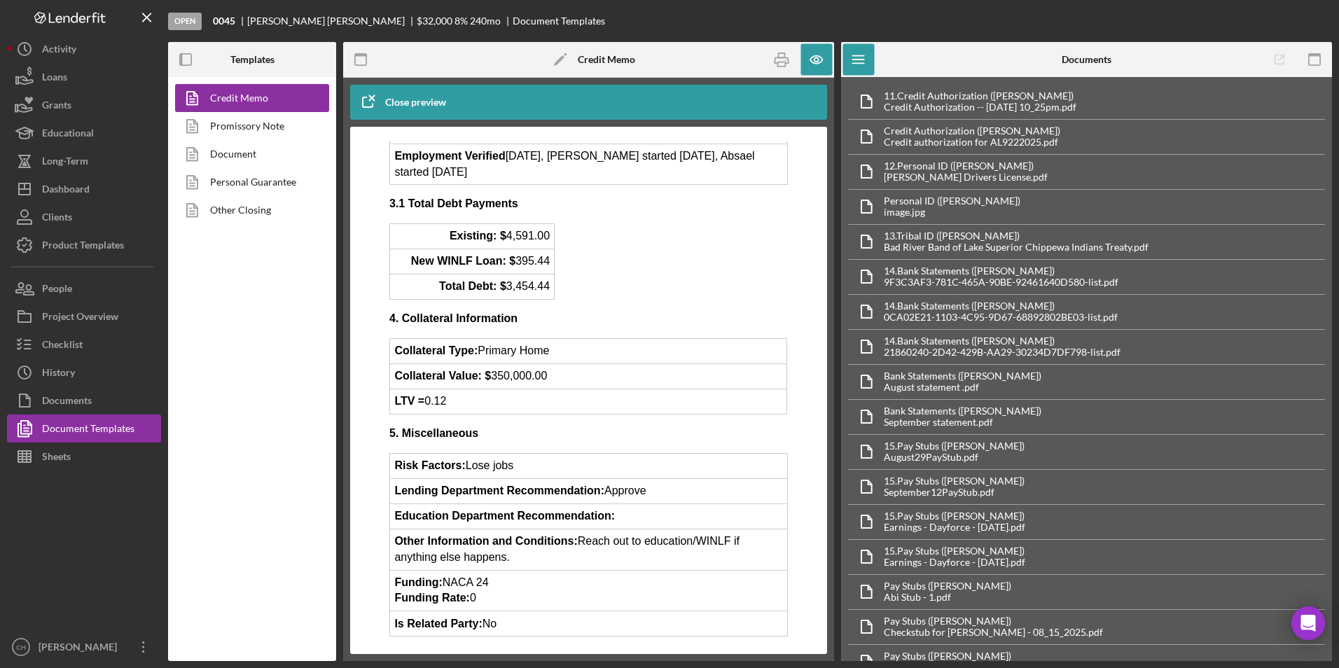
scroll to position [878, 0]
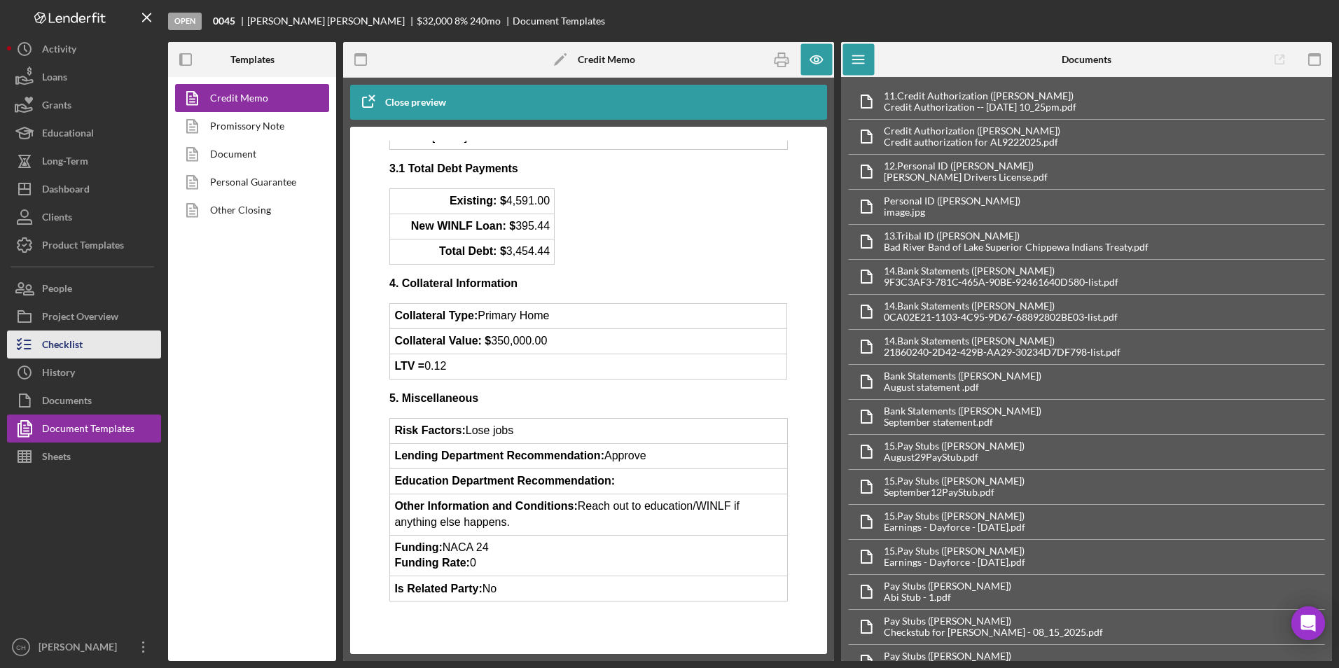
click at [64, 350] on div "Checklist" at bounding box center [62, 347] width 41 height 32
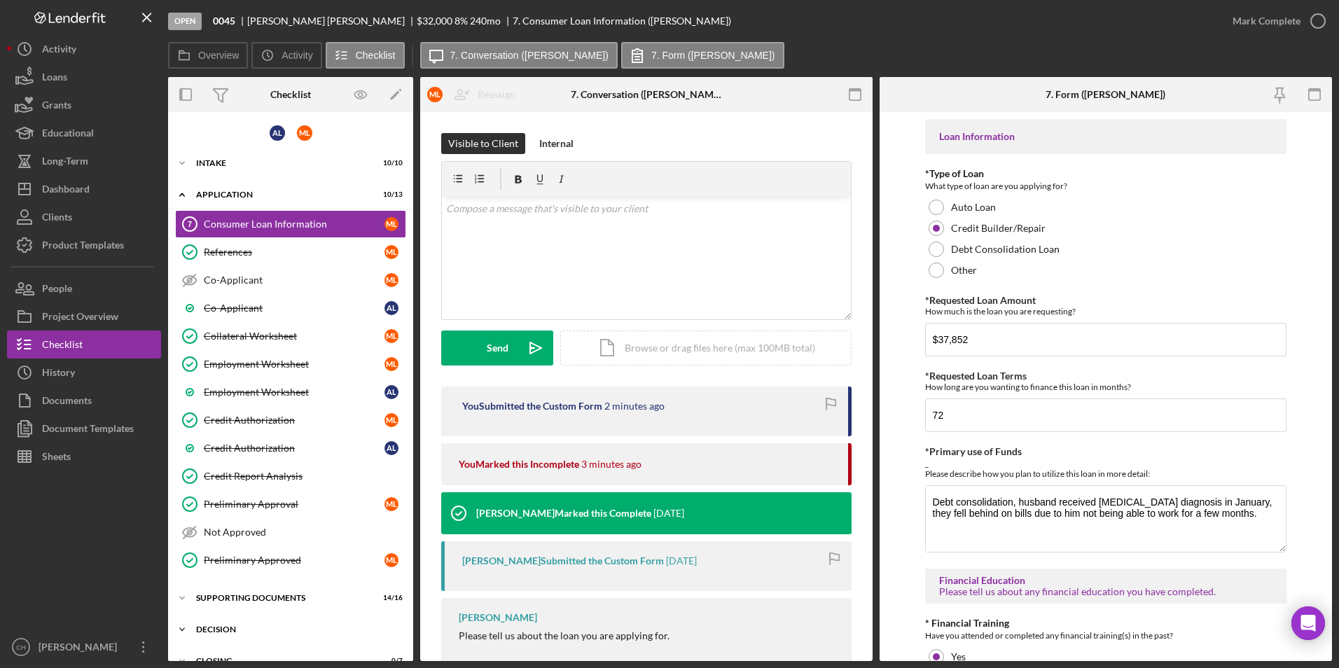
click at [216, 635] on div "Icon/Expander Decision 5 / 12" at bounding box center [290, 630] width 245 height 28
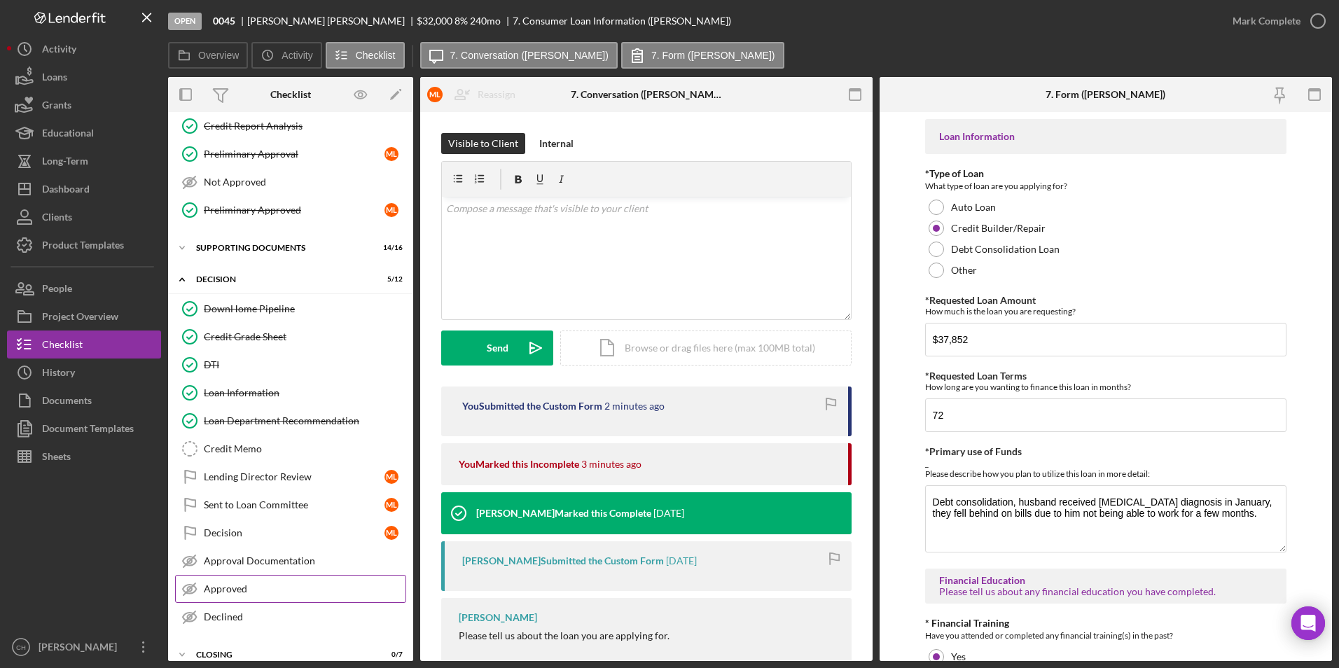
scroll to position [366, 0]
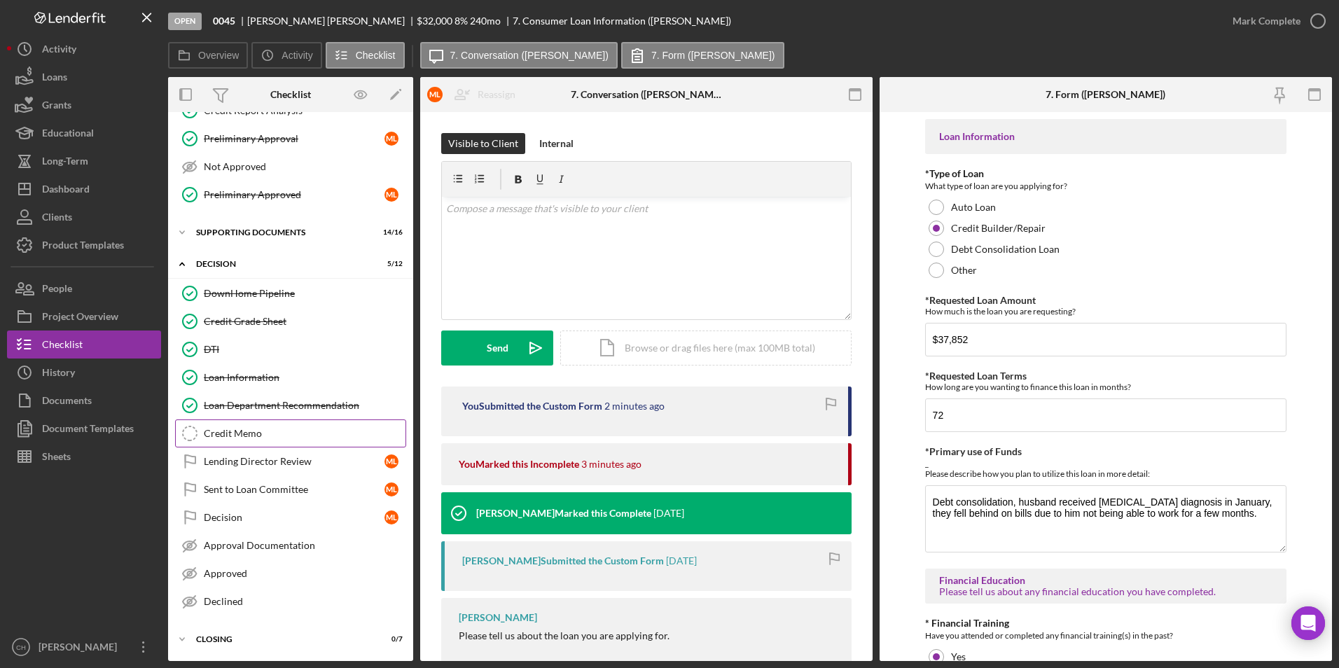
click at [244, 438] on div "Credit Memo" at bounding box center [305, 433] width 202 height 11
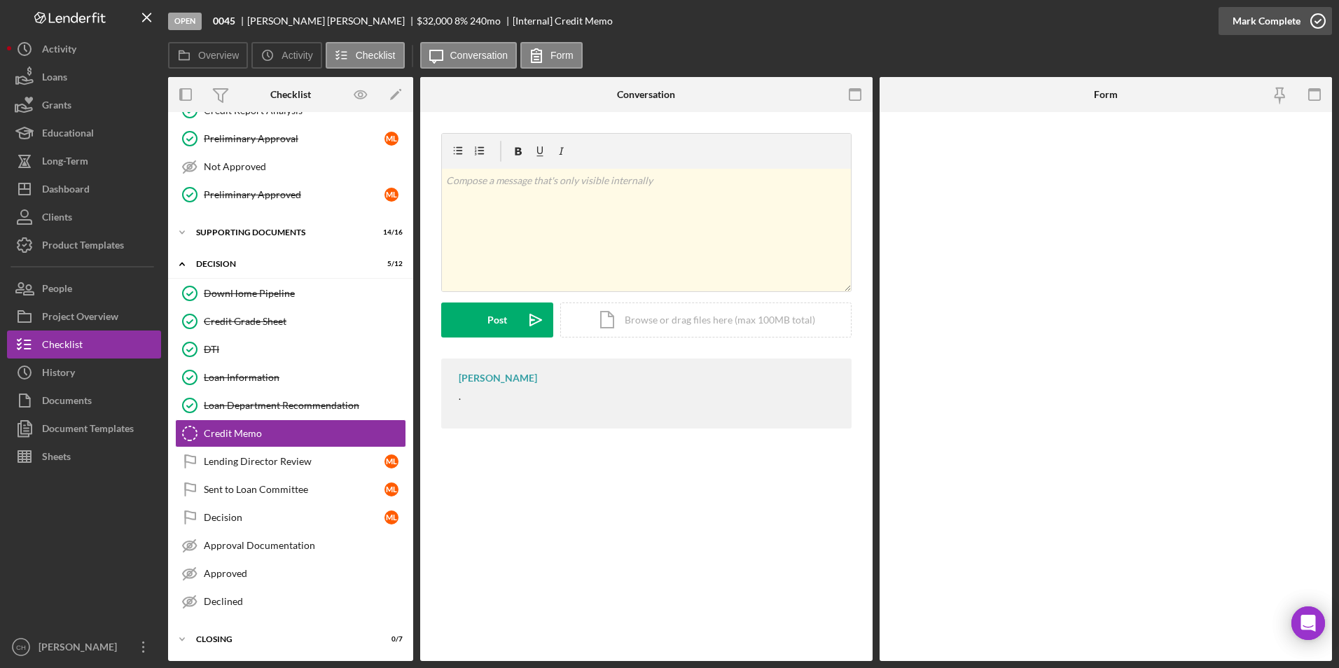
click at [1264, 20] on div "Mark Complete" at bounding box center [1267, 21] width 68 height 28
